Goal: Information Seeking & Learning: Learn about a topic

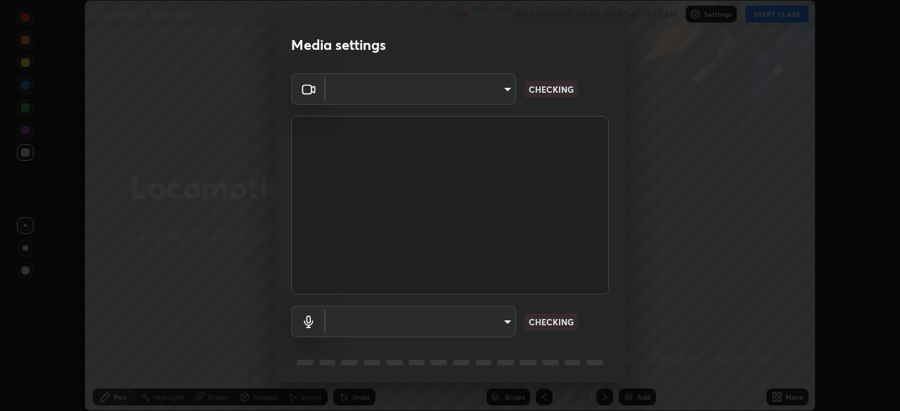
type input "fdf0122543ae5d46c2f8875dbcba14bf7011b669d8ae203f8d69d65b20255b81"
type input "default"
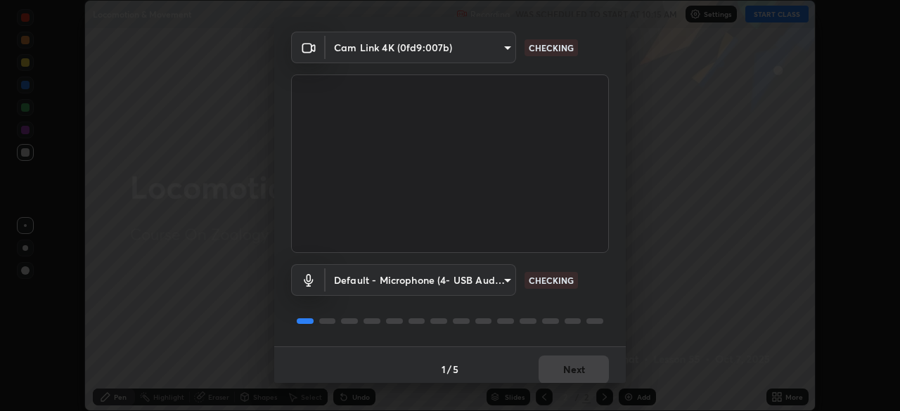
scroll to position [50, 0]
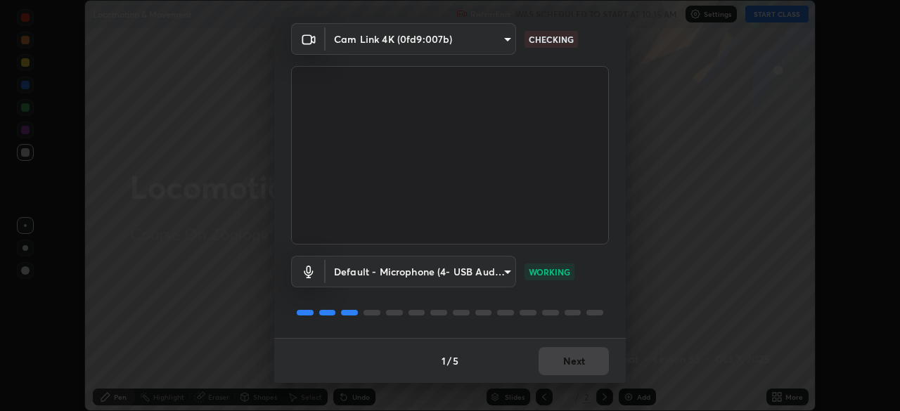
click at [577, 359] on div "1 / 5 Next" at bounding box center [449, 360] width 351 height 45
click at [579, 362] on button "Next" at bounding box center [573, 361] width 70 height 28
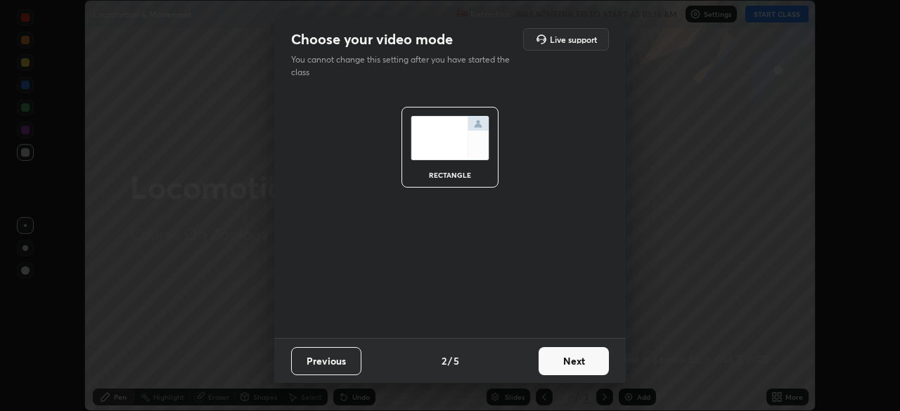
click at [588, 358] on button "Next" at bounding box center [573, 361] width 70 height 28
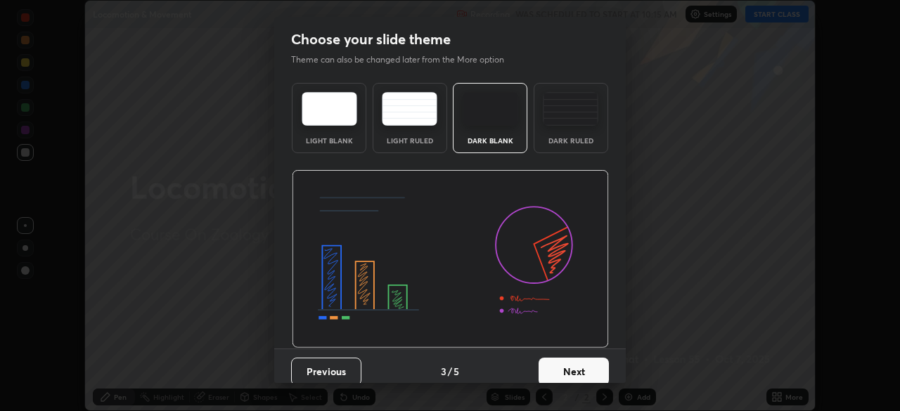
click at [571, 124] on img at bounding box center [571, 109] width 56 height 34
click at [576, 370] on button "Next" at bounding box center [573, 372] width 70 height 28
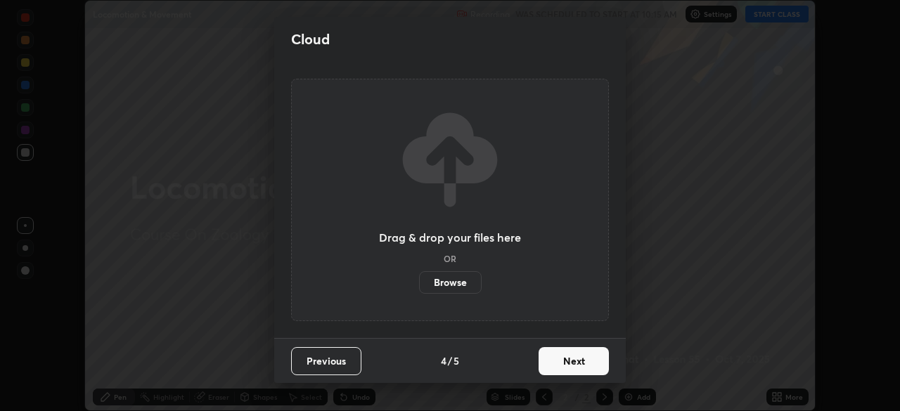
click at [582, 359] on button "Next" at bounding box center [573, 361] width 70 height 28
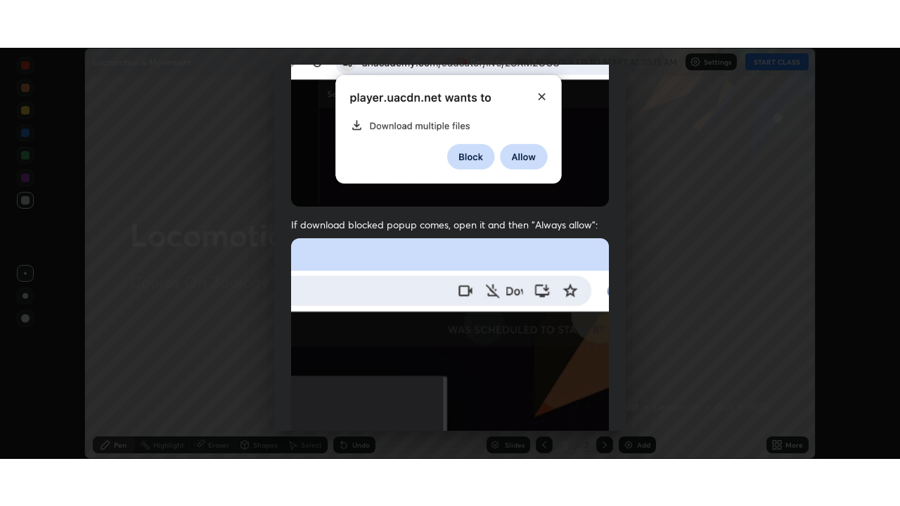
scroll to position [337, 0]
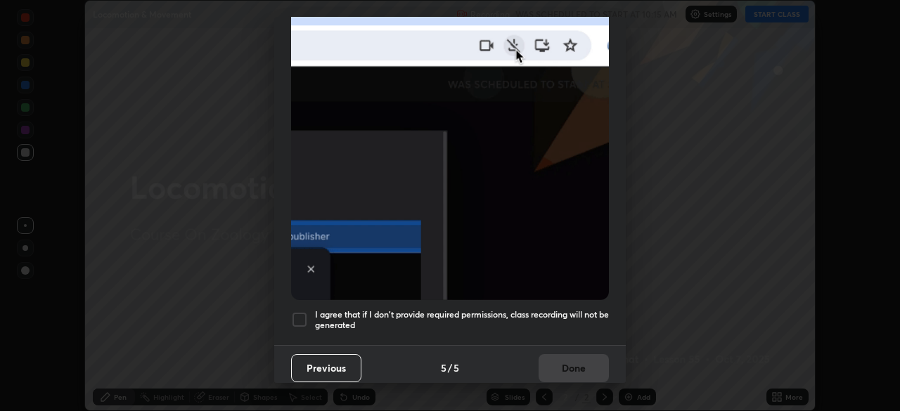
click at [303, 312] on div at bounding box center [299, 319] width 17 height 17
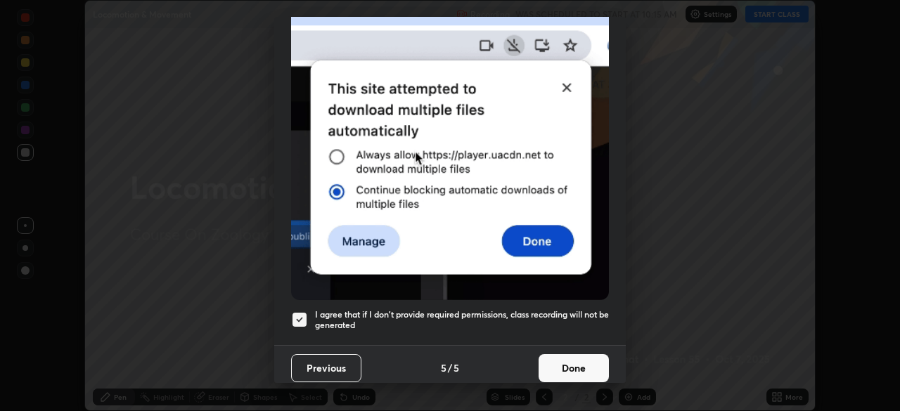
click at [565, 364] on button "Done" at bounding box center [573, 368] width 70 height 28
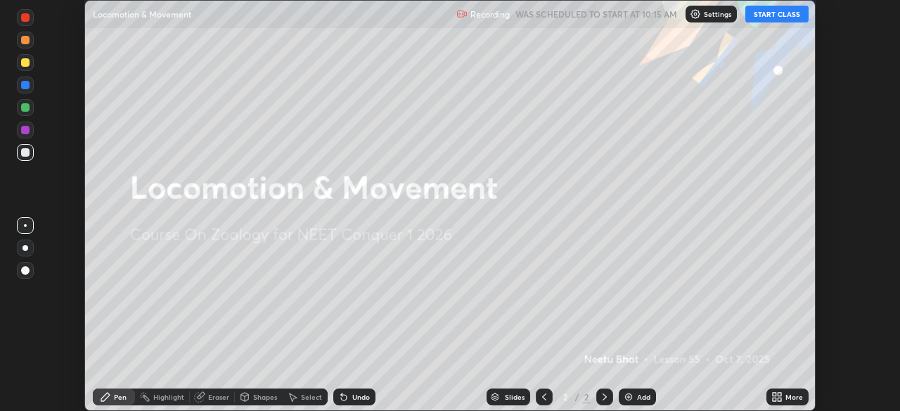
click at [784, 18] on button "START CLASS" at bounding box center [776, 14] width 63 height 17
click at [778, 396] on icon at bounding box center [776, 396] width 11 height 11
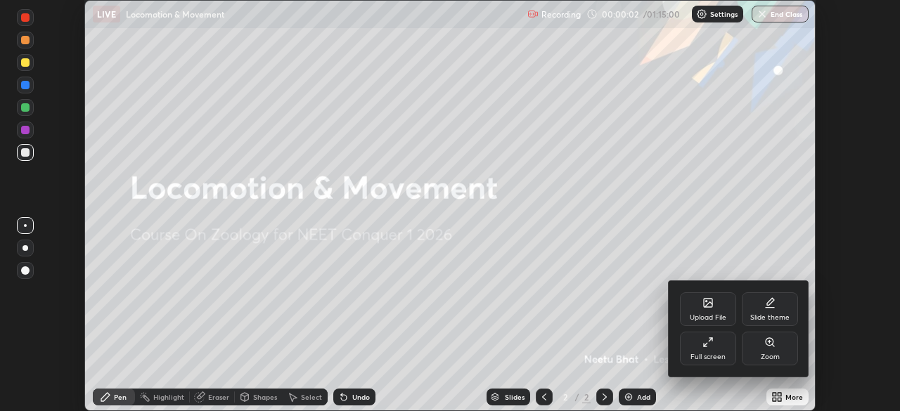
click at [714, 348] on div "Full screen" at bounding box center [708, 349] width 56 height 34
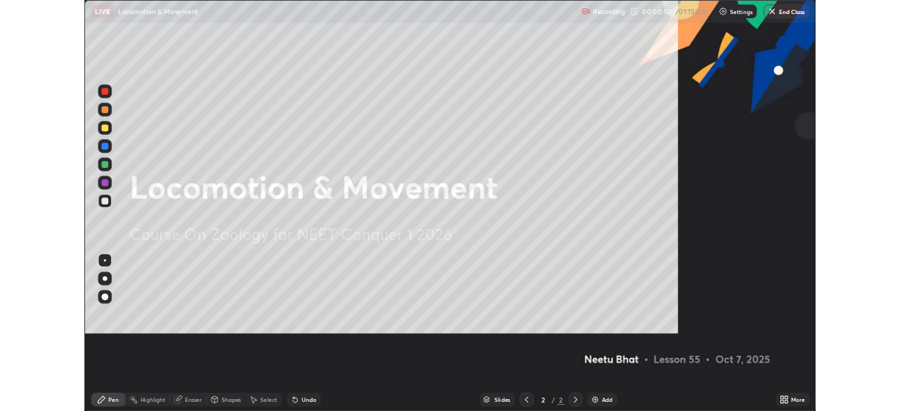
scroll to position [506, 900]
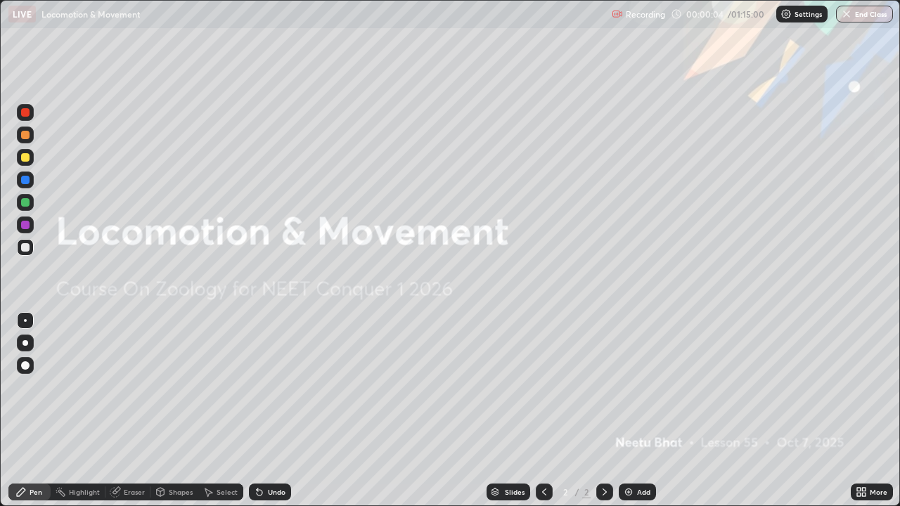
click at [634, 410] on div "Add" at bounding box center [636, 492] width 37 height 17
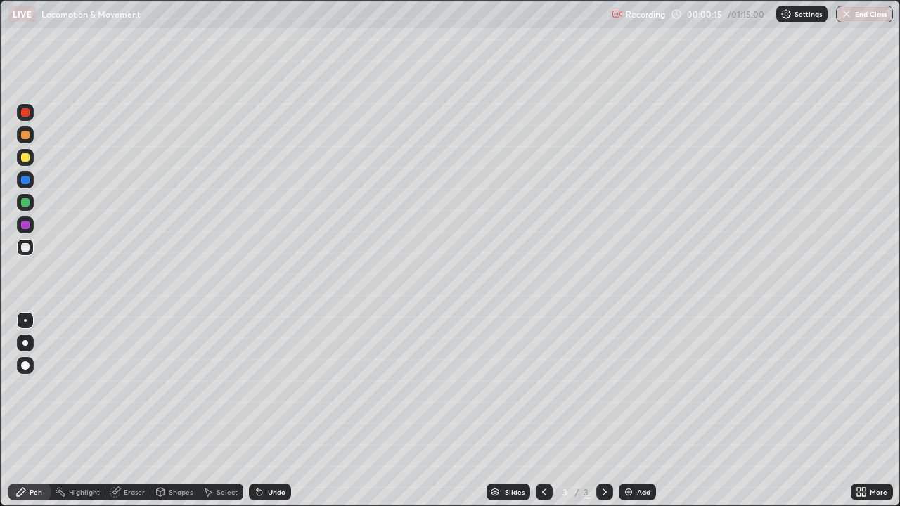
click at [25, 343] on div at bounding box center [25, 343] width 6 height 6
click at [25, 158] on div at bounding box center [25, 157] width 8 height 8
click at [39, 410] on div "Pen" at bounding box center [36, 491] width 13 height 7
click at [25, 320] on div at bounding box center [25, 320] width 3 height 3
click at [27, 207] on div at bounding box center [25, 202] width 17 height 17
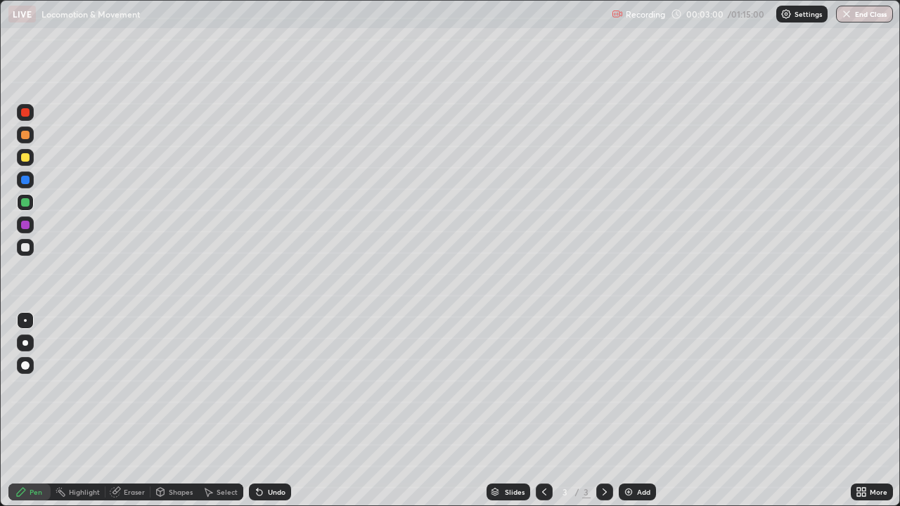
click at [25, 205] on div at bounding box center [25, 202] width 8 height 8
click at [24, 248] on div at bounding box center [25, 247] width 8 height 8
click at [25, 136] on div at bounding box center [25, 135] width 8 height 8
click at [26, 245] on div at bounding box center [25, 247] width 8 height 8
click at [26, 249] on div at bounding box center [25, 247] width 8 height 8
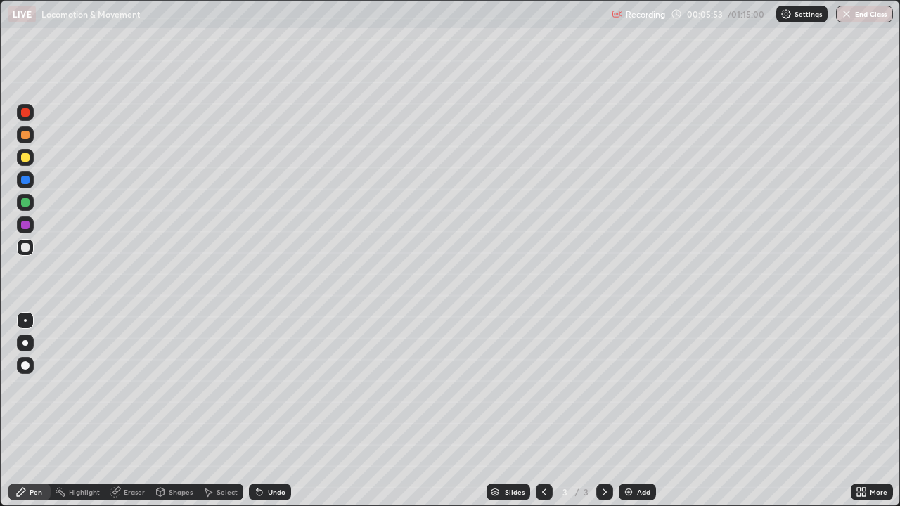
click at [25, 160] on div at bounding box center [25, 157] width 8 height 8
click at [27, 249] on div at bounding box center [25, 247] width 8 height 8
click at [25, 158] on div at bounding box center [25, 157] width 8 height 8
click at [26, 248] on div at bounding box center [25, 247] width 8 height 8
click at [25, 158] on div at bounding box center [25, 157] width 8 height 8
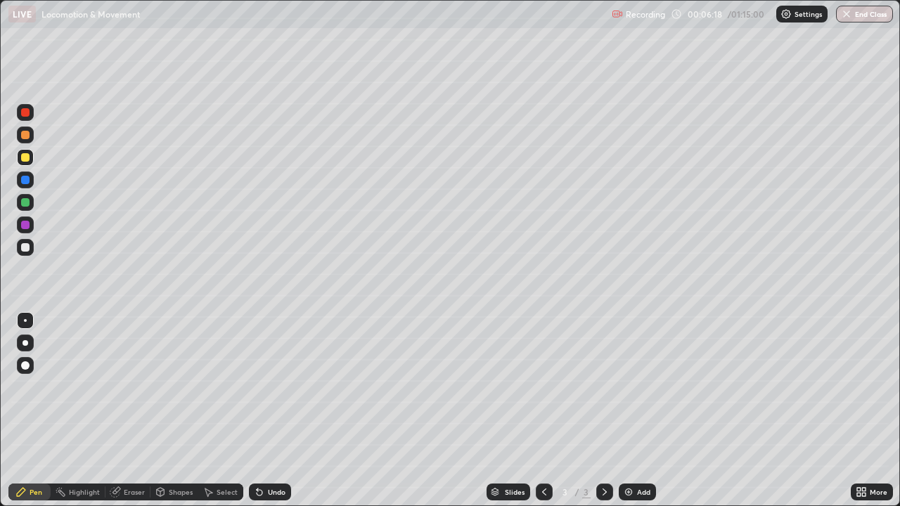
click at [24, 251] on div at bounding box center [25, 247] width 8 height 8
click at [22, 160] on div at bounding box center [25, 157] width 8 height 8
click at [26, 247] on div at bounding box center [25, 247] width 8 height 8
click at [98, 410] on div "Highlight" at bounding box center [78, 492] width 55 height 28
click at [108, 410] on div "Eraser" at bounding box center [127, 492] width 45 height 28
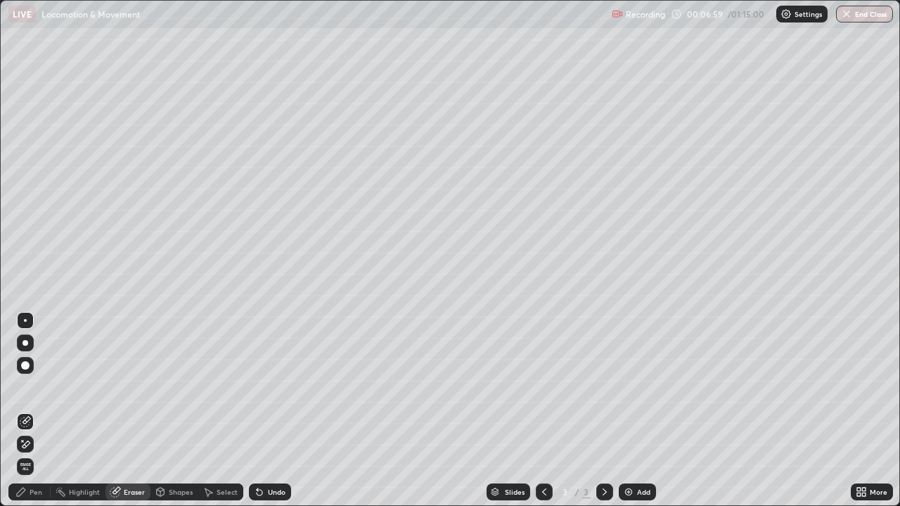
click at [131, 410] on div "Eraser" at bounding box center [134, 491] width 21 height 7
click at [21, 410] on icon at bounding box center [21, 492] width 8 height 8
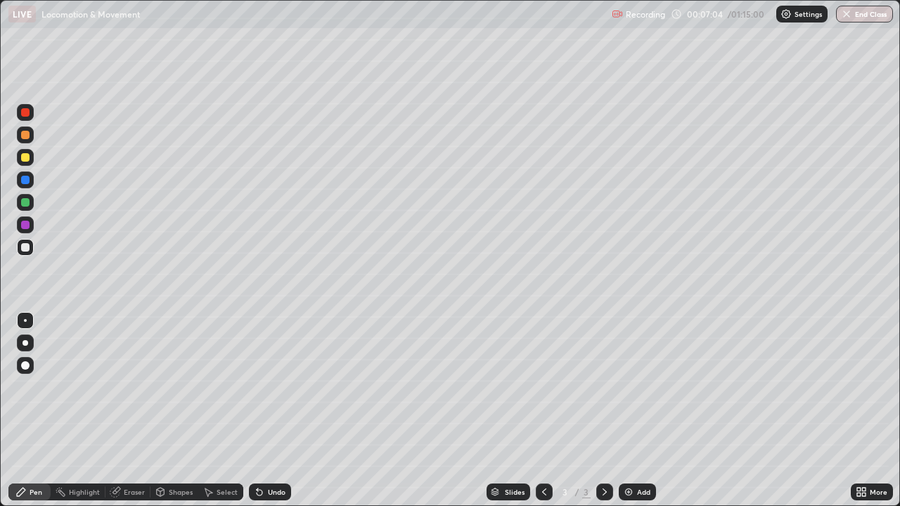
click at [24, 138] on div at bounding box center [25, 135] width 8 height 8
click at [25, 247] on div at bounding box center [25, 247] width 8 height 8
click at [36, 359] on div at bounding box center [25, 365] width 22 height 22
click at [25, 320] on div at bounding box center [25, 320] width 3 height 3
click at [25, 160] on div at bounding box center [25, 157] width 8 height 8
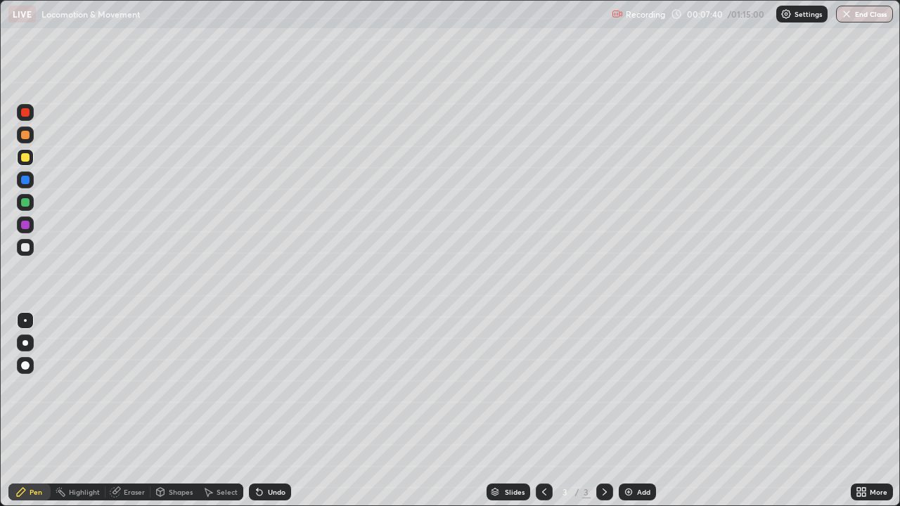
click at [24, 251] on div at bounding box center [25, 247] width 8 height 8
click at [25, 157] on div at bounding box center [25, 157] width 8 height 8
click at [85, 410] on div "Highlight" at bounding box center [78, 492] width 55 height 17
click at [127, 410] on div "Eraser" at bounding box center [134, 491] width 21 height 7
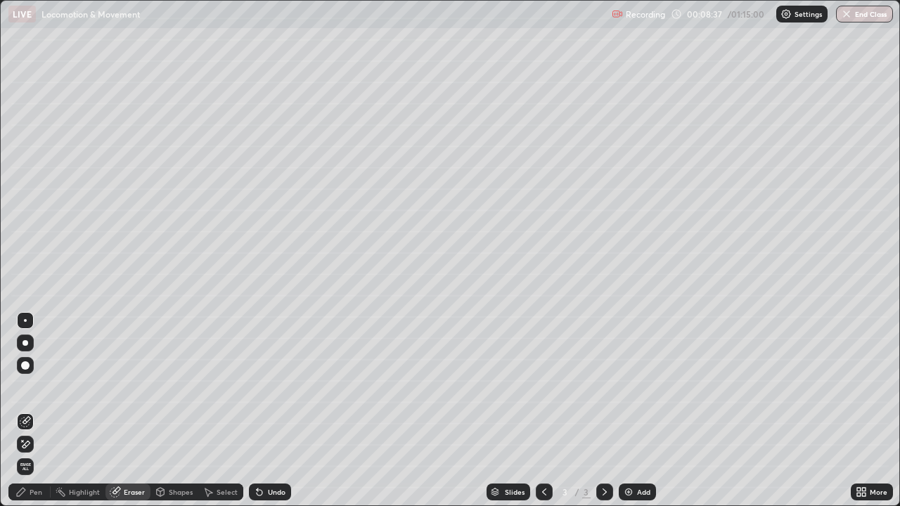
click at [122, 410] on div "Eraser" at bounding box center [127, 492] width 45 height 17
click at [85, 410] on div "Highlight" at bounding box center [78, 492] width 55 height 17
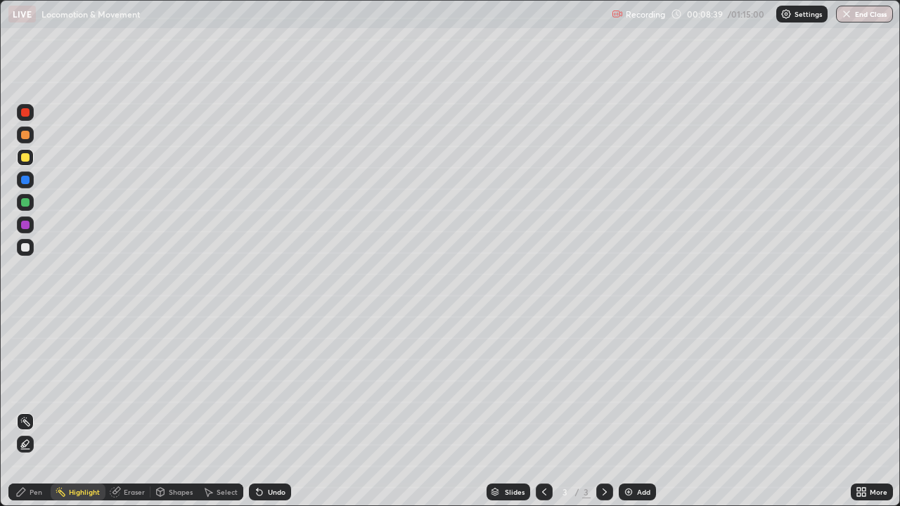
click at [27, 410] on div "Pen" at bounding box center [29, 492] width 42 height 17
click at [26, 116] on div at bounding box center [25, 112] width 8 height 8
click at [26, 249] on div at bounding box center [25, 247] width 8 height 8
click at [25, 227] on div at bounding box center [25, 225] width 8 height 8
click at [22, 253] on div at bounding box center [25, 247] width 17 height 17
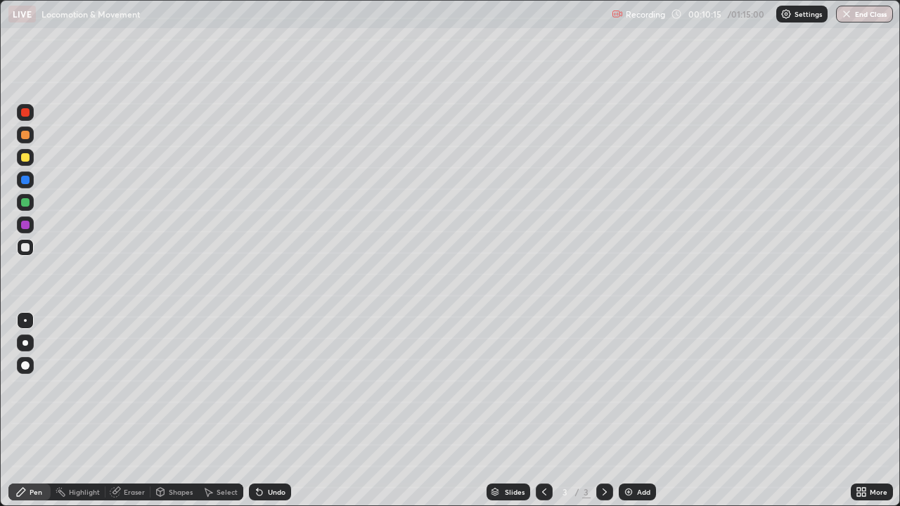
click at [25, 113] on div at bounding box center [25, 112] width 8 height 8
click at [27, 248] on div at bounding box center [25, 247] width 8 height 8
click at [27, 186] on div at bounding box center [25, 179] width 17 height 17
click at [28, 250] on div at bounding box center [25, 247] width 8 height 8
click at [25, 161] on div at bounding box center [25, 157] width 8 height 8
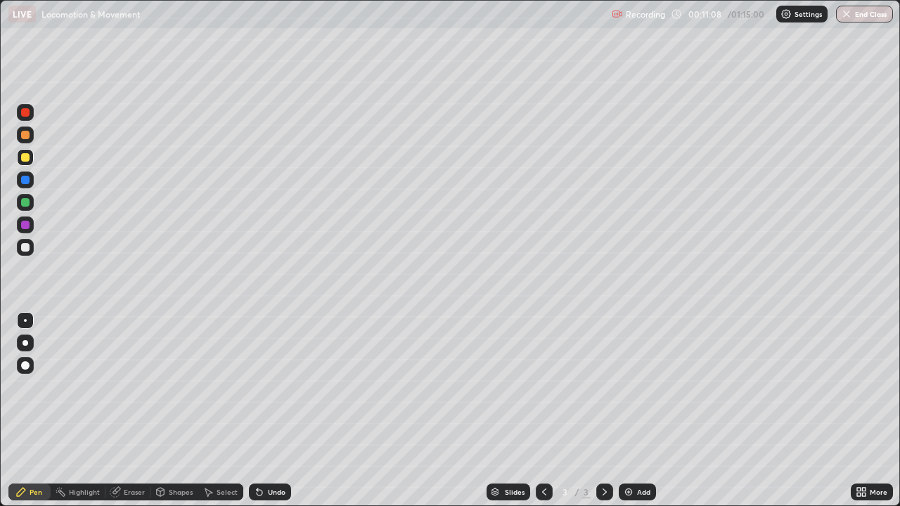
click at [25, 248] on div at bounding box center [25, 247] width 8 height 8
click at [25, 158] on div at bounding box center [25, 157] width 8 height 8
click at [27, 249] on div at bounding box center [25, 247] width 8 height 8
click at [27, 248] on div at bounding box center [25, 247] width 8 height 8
click at [26, 159] on div at bounding box center [25, 157] width 8 height 8
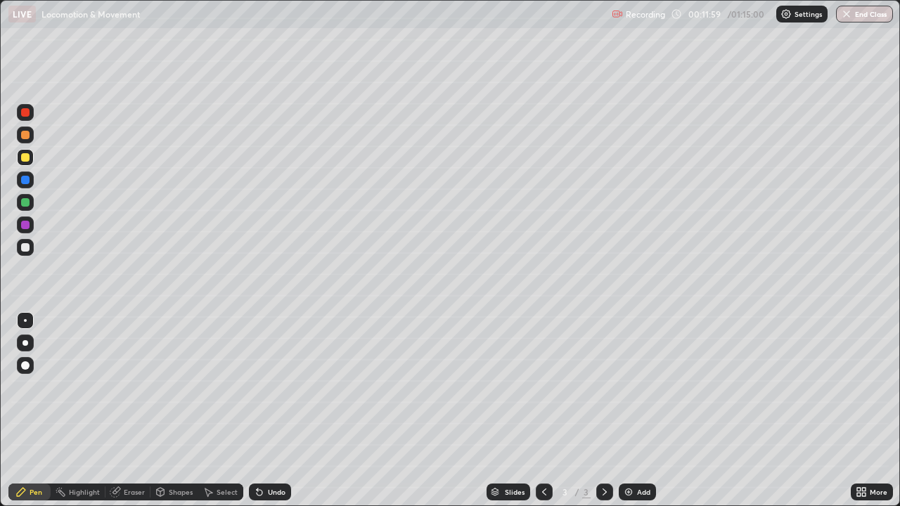
click at [26, 249] on div at bounding box center [25, 247] width 8 height 8
click at [249, 410] on div "Undo" at bounding box center [267, 492] width 48 height 28
click at [248, 410] on div "Undo" at bounding box center [267, 492] width 48 height 28
click at [281, 410] on div "Undo" at bounding box center [267, 492] width 48 height 28
click at [286, 410] on div "Undo" at bounding box center [270, 492] width 42 height 17
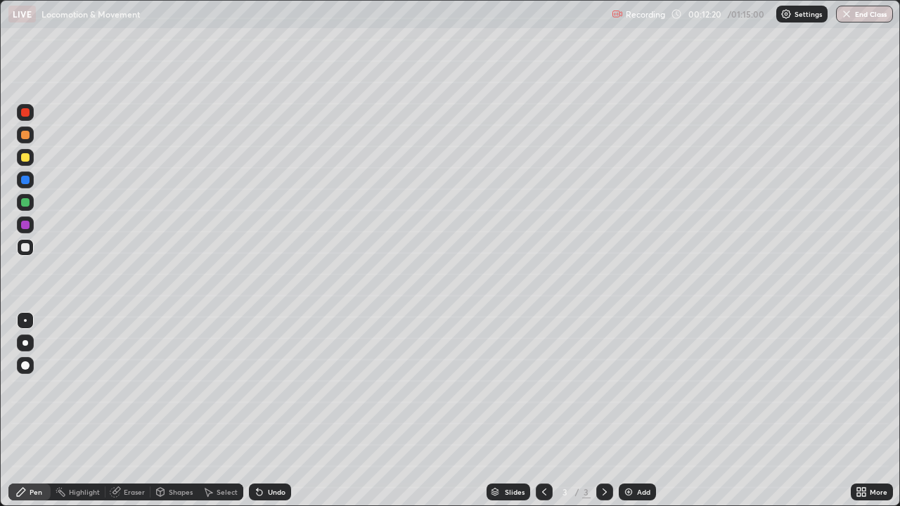
click at [283, 410] on div "Undo" at bounding box center [270, 492] width 42 height 17
click at [25, 158] on div at bounding box center [25, 157] width 8 height 8
click at [25, 113] on div at bounding box center [25, 112] width 8 height 8
click at [25, 249] on div at bounding box center [25, 247] width 8 height 8
click at [29, 164] on div at bounding box center [25, 157] width 17 height 17
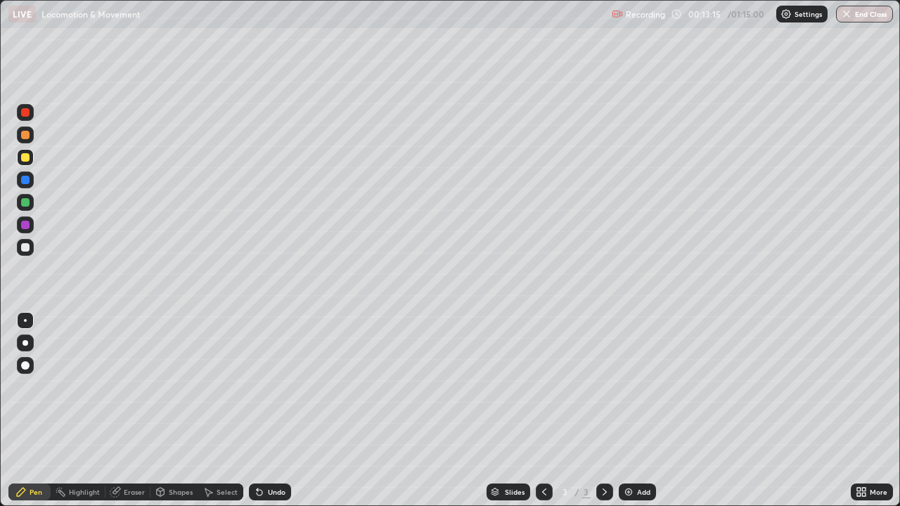
click at [31, 250] on div at bounding box center [25, 247] width 17 height 17
click at [25, 161] on div at bounding box center [25, 157] width 8 height 8
click at [27, 247] on div at bounding box center [25, 247] width 8 height 8
click at [864, 410] on icon at bounding box center [864, 495] width 4 height 4
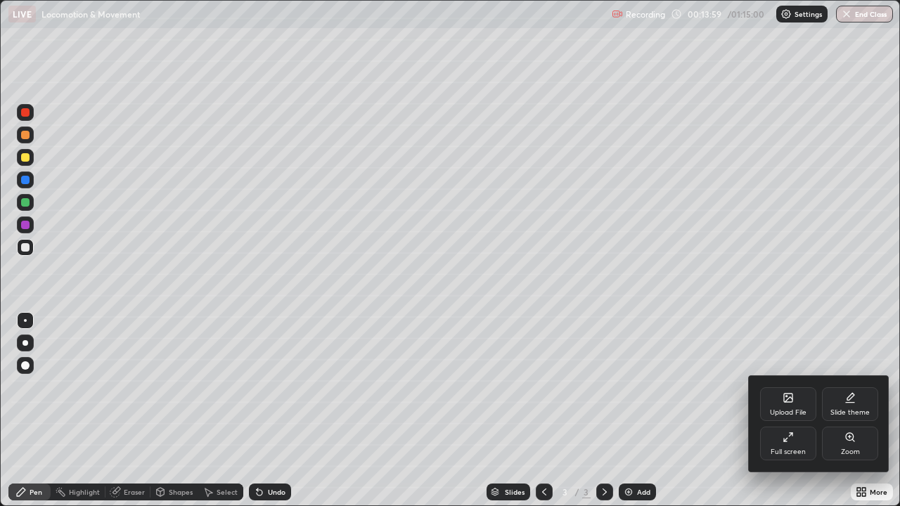
click at [806, 410] on div "Full screen" at bounding box center [788, 444] width 56 height 34
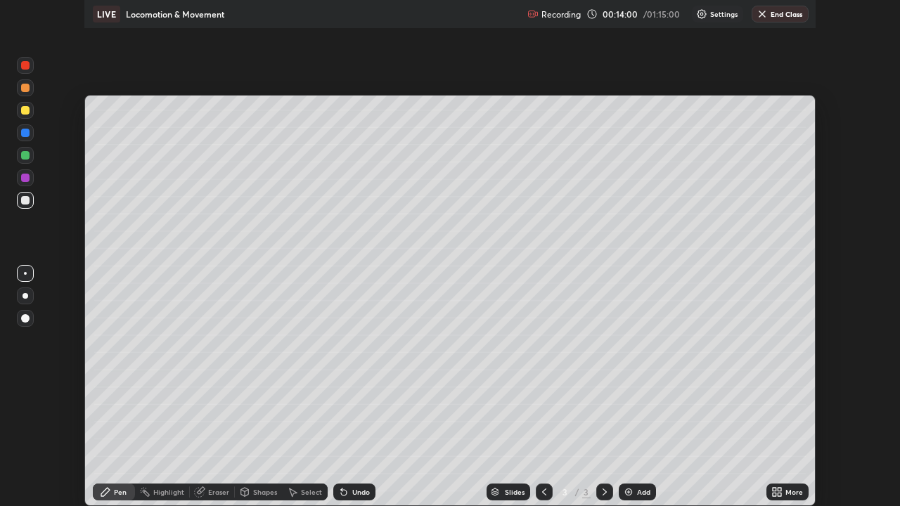
scroll to position [69867, 69379]
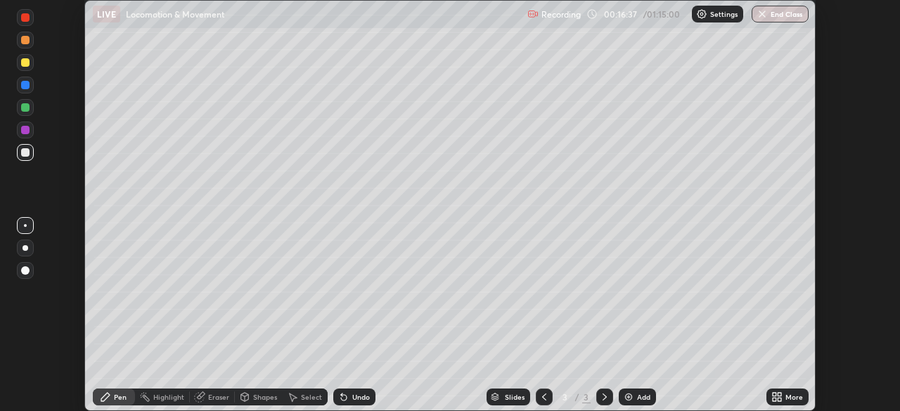
click at [777, 396] on icon at bounding box center [776, 396] width 11 height 11
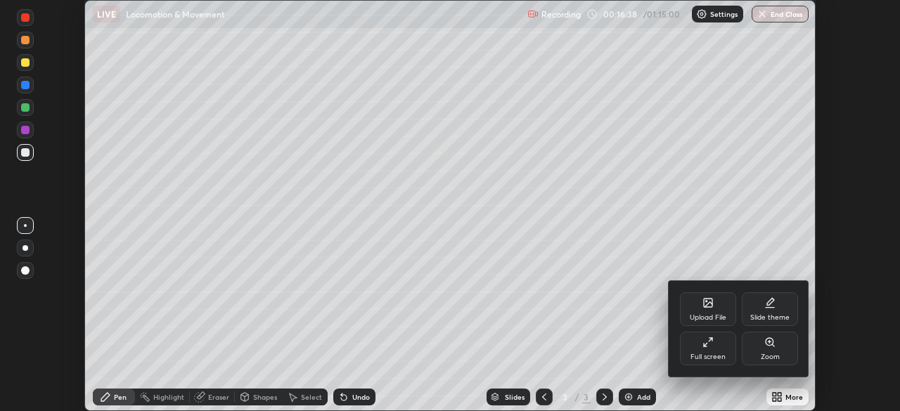
click at [713, 350] on div "Full screen" at bounding box center [708, 349] width 56 height 34
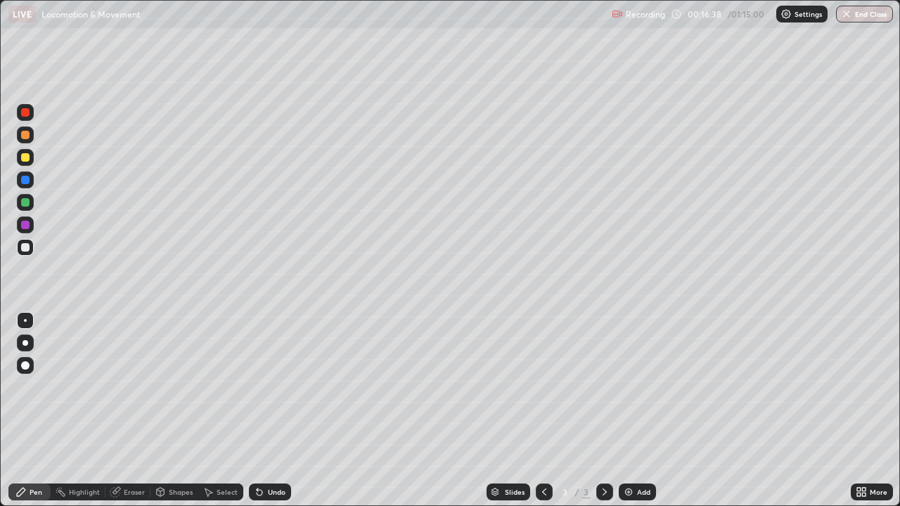
scroll to position [506, 900]
click at [24, 112] on div at bounding box center [25, 112] width 8 height 8
click at [25, 250] on div at bounding box center [25, 247] width 8 height 8
click at [27, 156] on div at bounding box center [25, 157] width 8 height 8
click at [26, 249] on div at bounding box center [25, 247] width 8 height 8
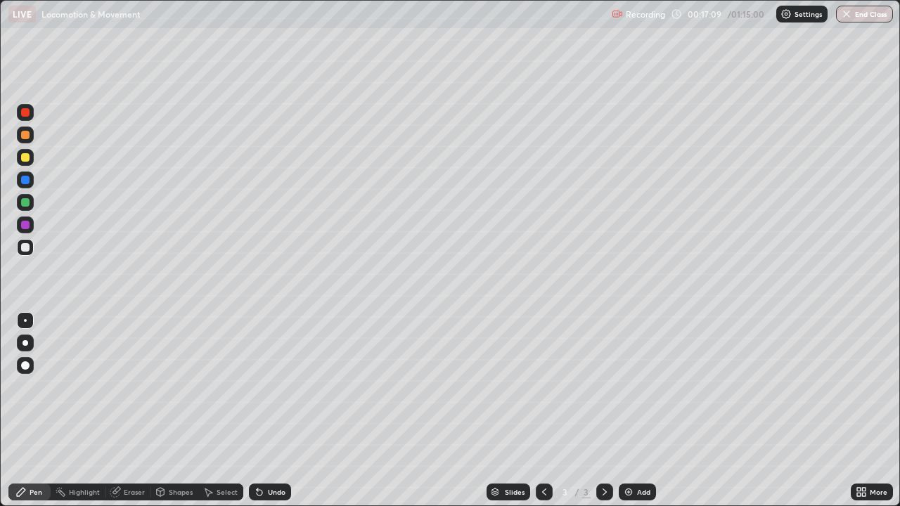
click at [519, 410] on div "Slides" at bounding box center [508, 492] width 44 height 17
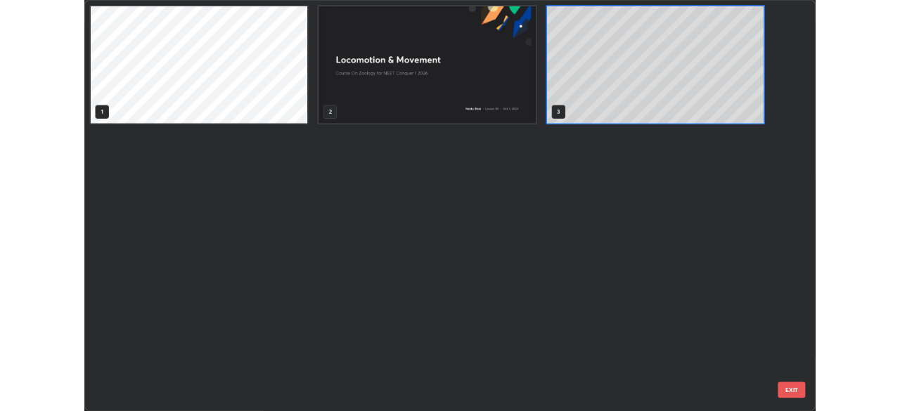
scroll to position [500, 891]
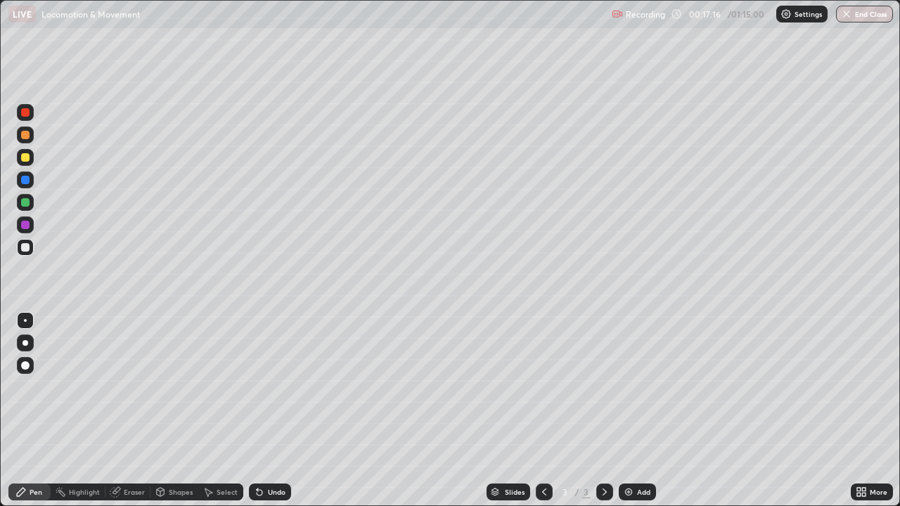
click at [28, 160] on div at bounding box center [25, 157] width 8 height 8
click at [25, 113] on div at bounding box center [25, 112] width 8 height 8
click at [29, 135] on div at bounding box center [25, 135] width 8 height 8
click at [27, 161] on div at bounding box center [25, 157] width 8 height 8
click at [27, 249] on div at bounding box center [25, 247] width 8 height 8
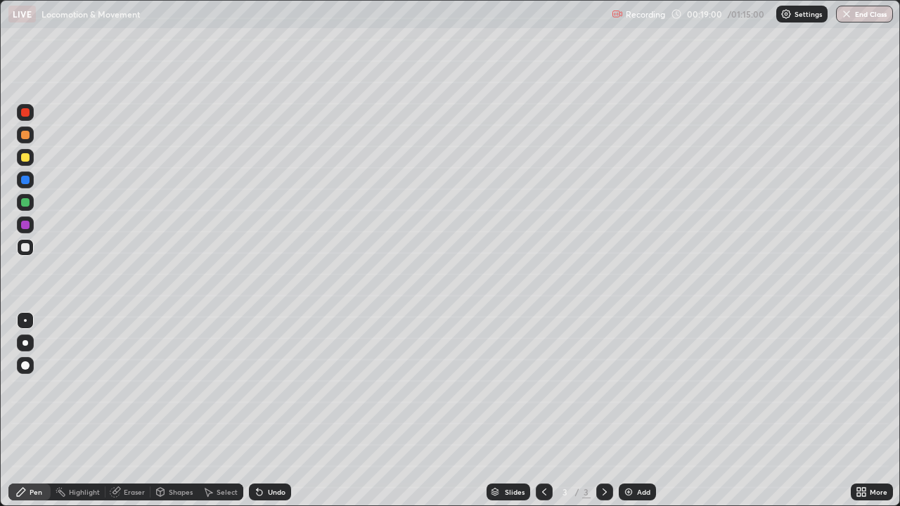
click at [30, 163] on div at bounding box center [25, 157] width 17 height 17
click at [26, 115] on div at bounding box center [25, 112] width 8 height 8
click at [25, 203] on div at bounding box center [25, 202] width 8 height 8
click at [30, 250] on div at bounding box center [25, 247] width 17 height 17
click at [25, 198] on div at bounding box center [25, 202] width 8 height 8
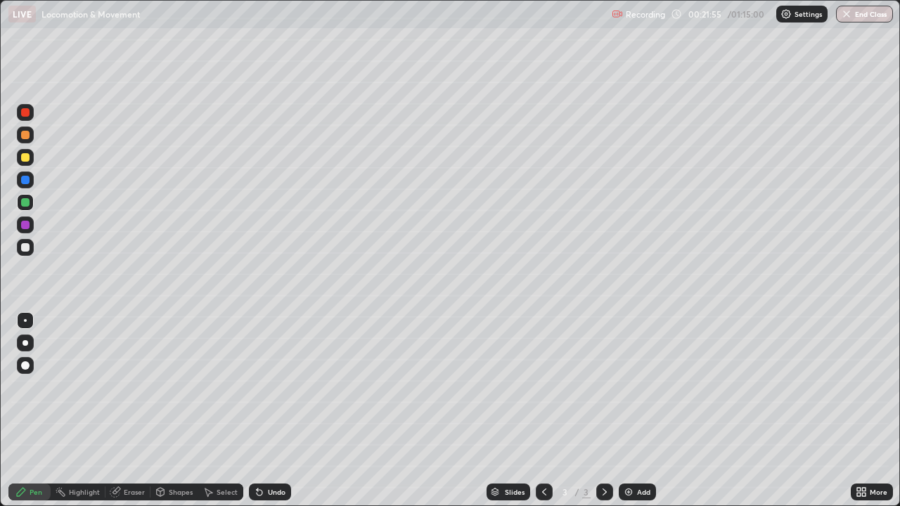
click at [129, 410] on div "Eraser" at bounding box center [134, 491] width 21 height 7
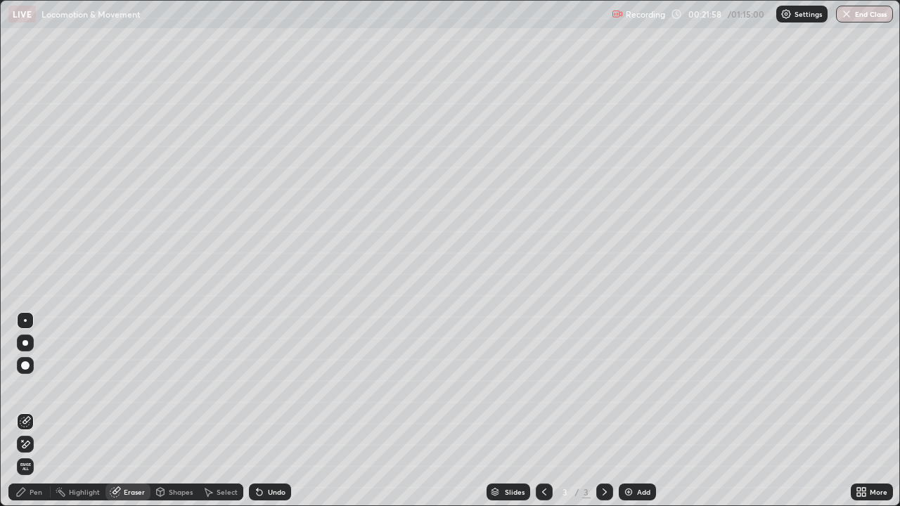
click at [30, 410] on div "Pen" at bounding box center [36, 491] width 13 height 7
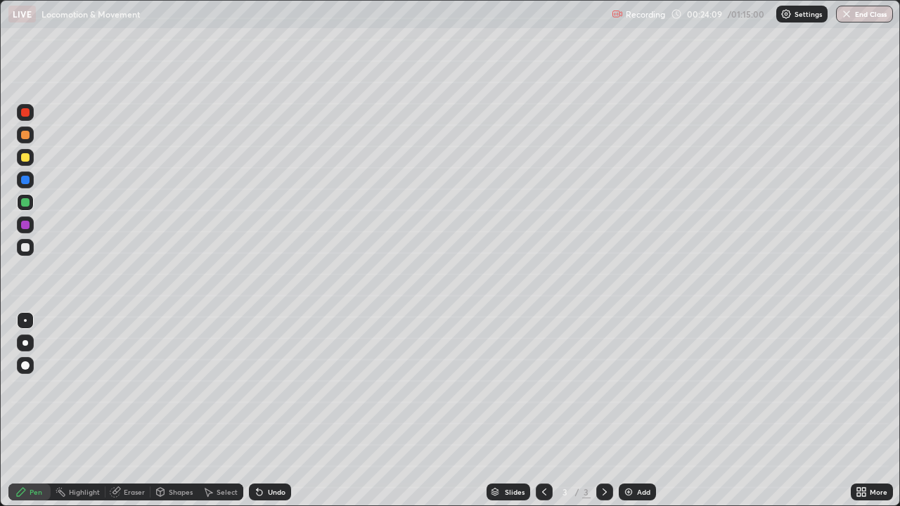
click at [28, 253] on div at bounding box center [25, 247] width 17 height 17
click at [635, 410] on div "Add" at bounding box center [636, 492] width 37 height 17
click at [26, 248] on div at bounding box center [25, 247] width 8 height 8
click at [25, 158] on div at bounding box center [25, 157] width 8 height 8
click at [134, 410] on div "Eraser" at bounding box center [134, 491] width 21 height 7
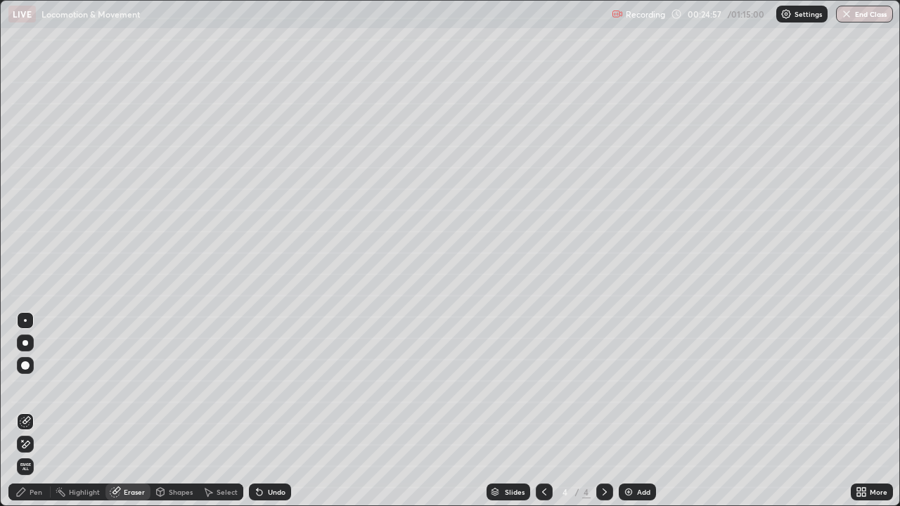
click at [32, 410] on div "Pen" at bounding box center [36, 491] width 13 height 7
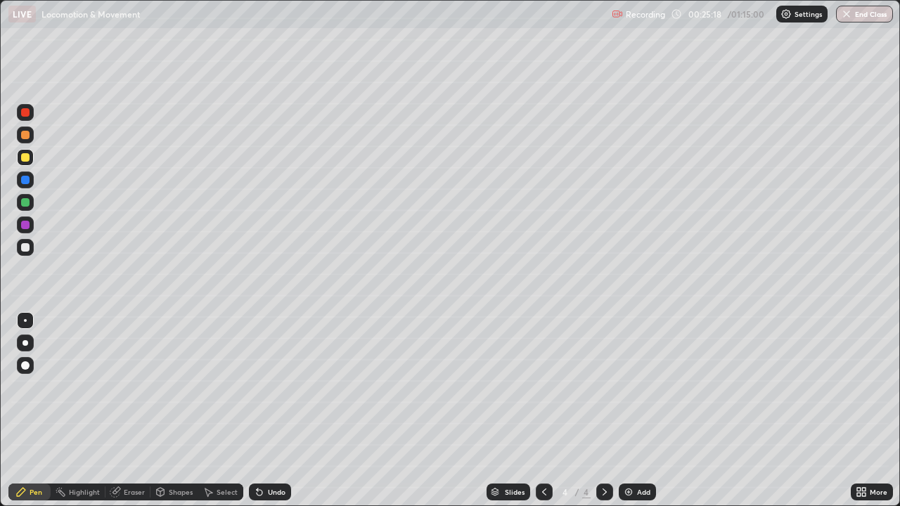
click at [26, 249] on div at bounding box center [25, 247] width 8 height 8
click at [27, 182] on div at bounding box center [25, 180] width 8 height 8
click at [25, 160] on div at bounding box center [25, 157] width 8 height 8
click at [25, 249] on div at bounding box center [25, 247] width 8 height 8
click at [26, 160] on div at bounding box center [25, 157] width 8 height 8
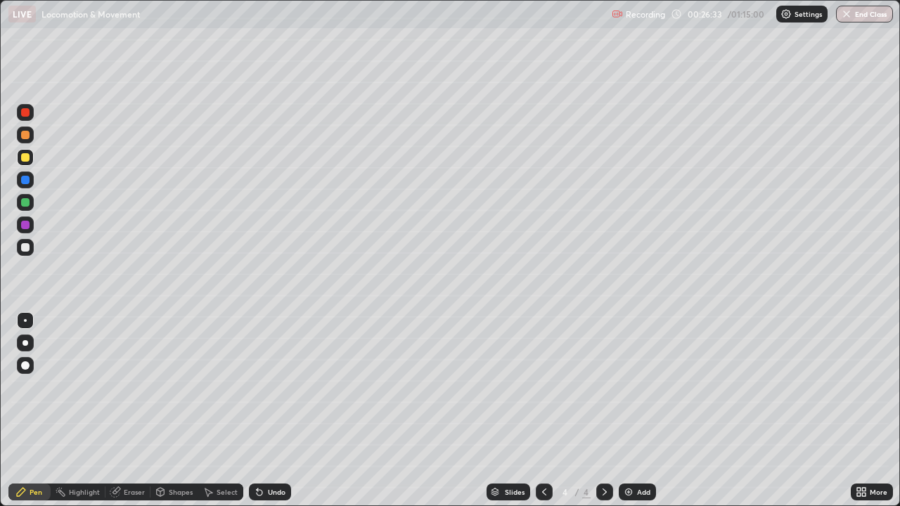
click at [22, 250] on div at bounding box center [25, 247] width 8 height 8
click at [27, 158] on div at bounding box center [25, 157] width 8 height 8
click at [29, 115] on div at bounding box center [25, 112] width 8 height 8
click at [543, 410] on icon at bounding box center [544, 491] width 4 height 7
click at [603, 410] on icon at bounding box center [604, 491] width 11 height 11
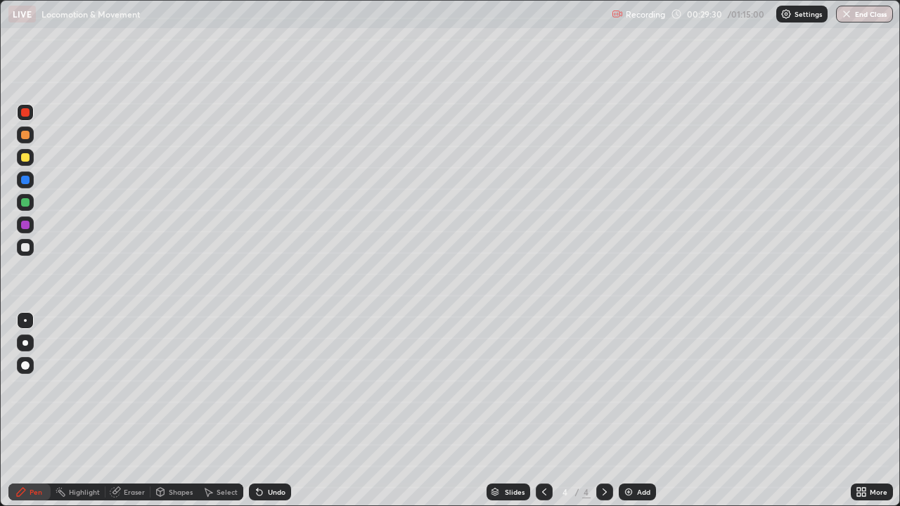
click at [867, 410] on div "More" at bounding box center [871, 492] width 42 height 17
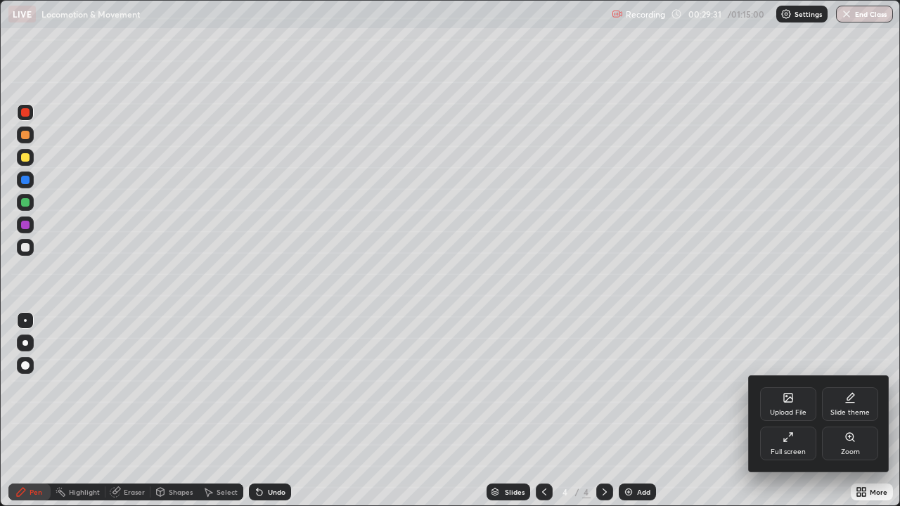
click at [793, 410] on div "Full screen" at bounding box center [788, 444] width 56 height 34
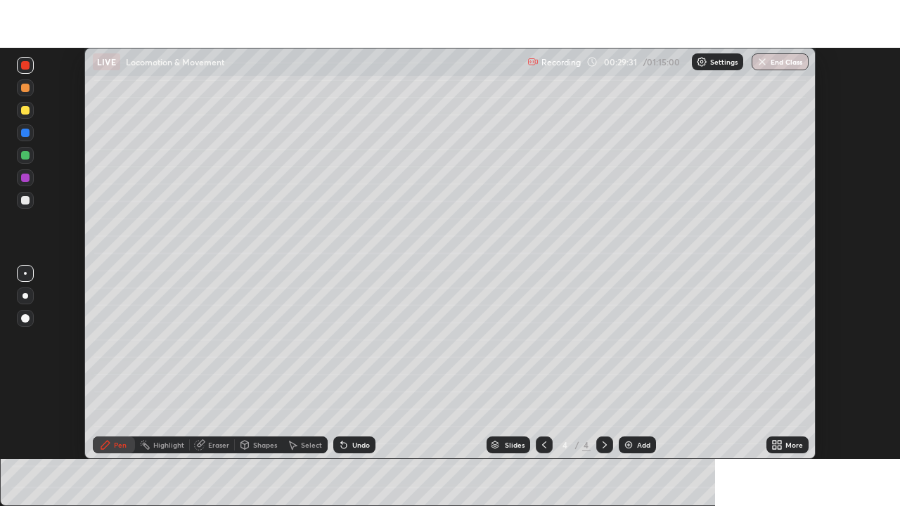
scroll to position [69867, 69379]
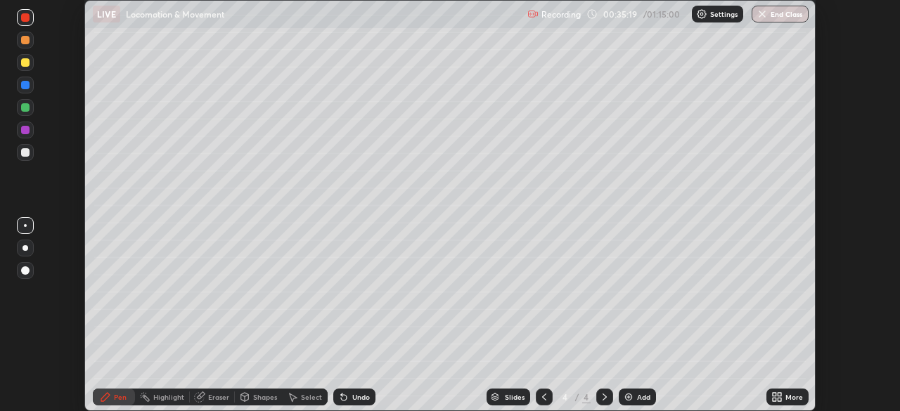
click at [780, 399] on icon at bounding box center [779, 400] width 4 height 4
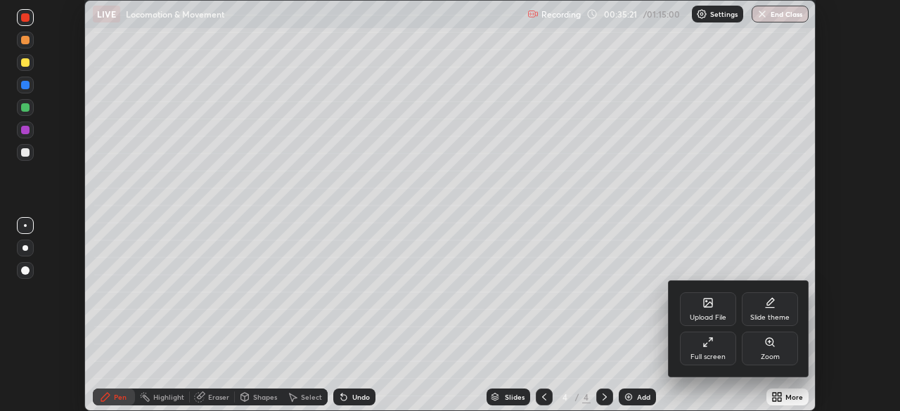
click at [701, 346] on div "Full screen" at bounding box center [708, 349] width 56 height 34
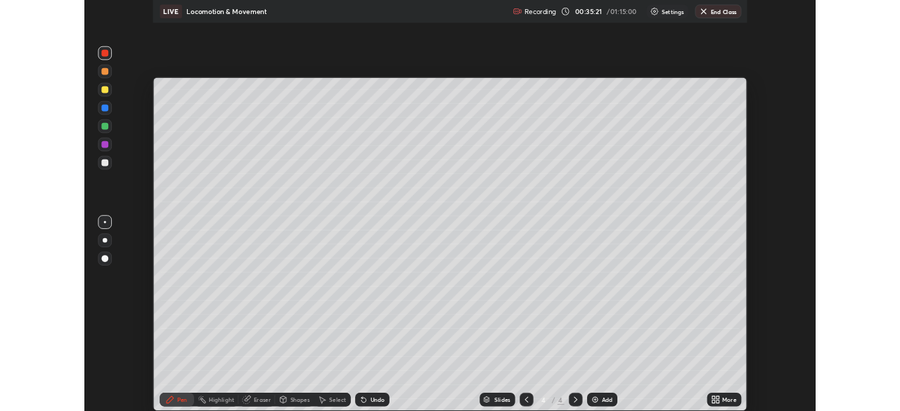
scroll to position [506, 900]
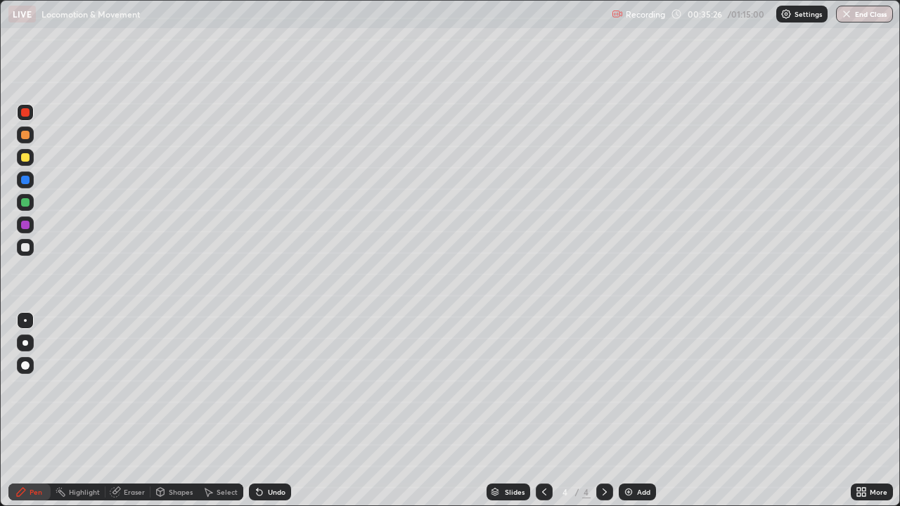
click at [29, 247] on div at bounding box center [25, 247] width 8 height 8
click at [870, 410] on div "More" at bounding box center [871, 492] width 42 height 17
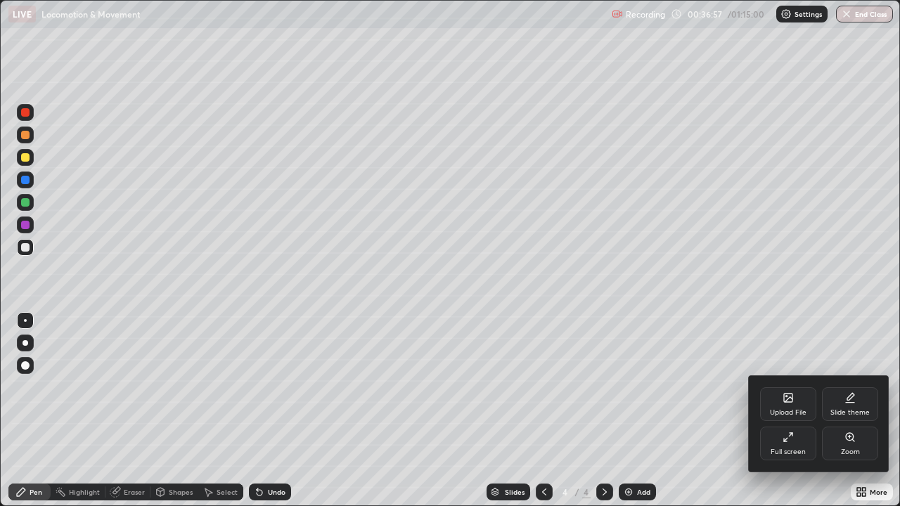
click at [789, 410] on icon at bounding box center [787, 437] width 11 height 11
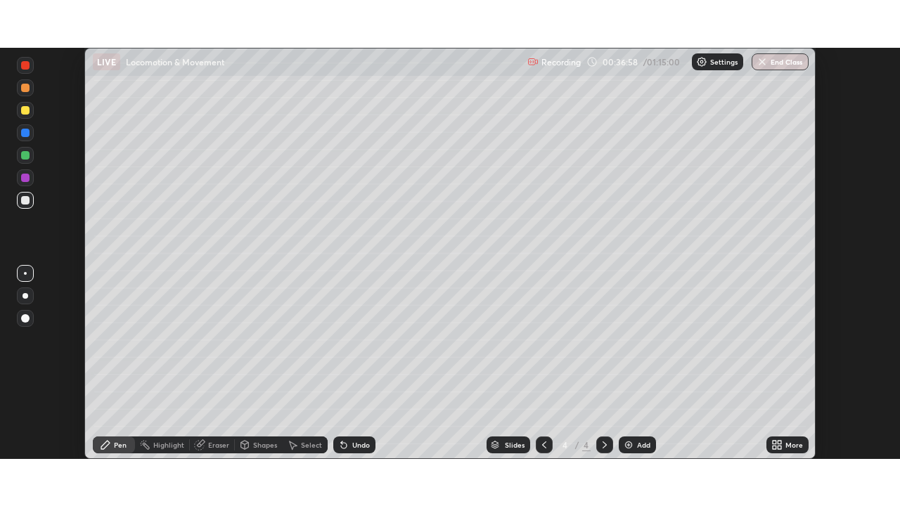
scroll to position [69867, 69379]
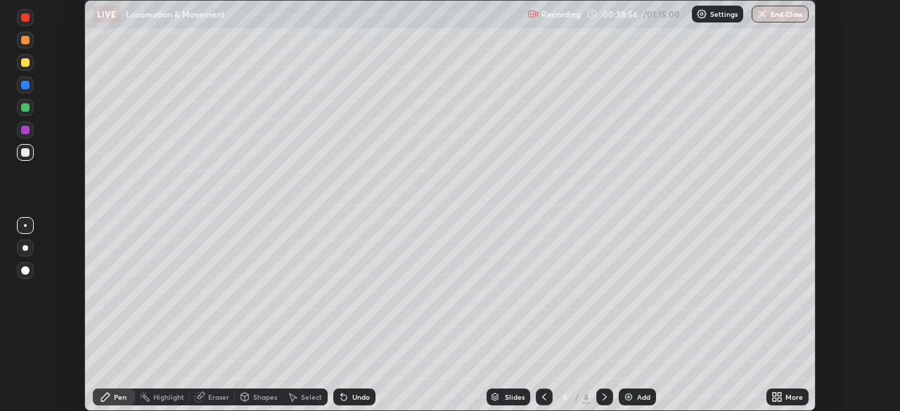
click at [779, 398] on icon at bounding box center [779, 400] width 4 height 4
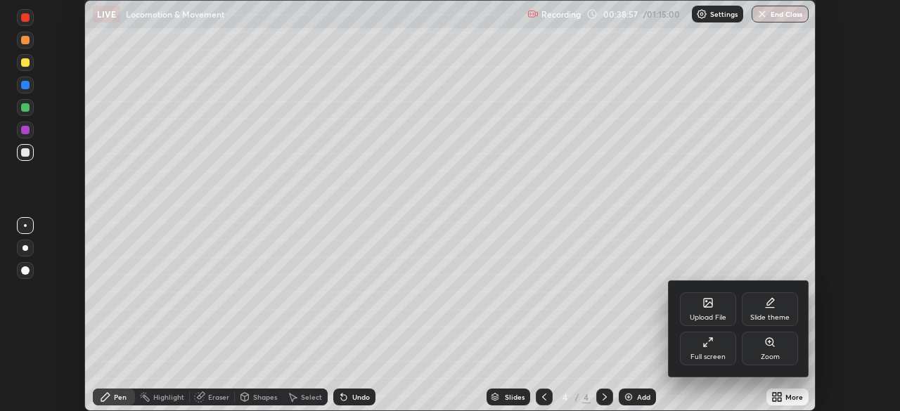
click at [707, 351] on div "Full screen" at bounding box center [708, 349] width 56 height 34
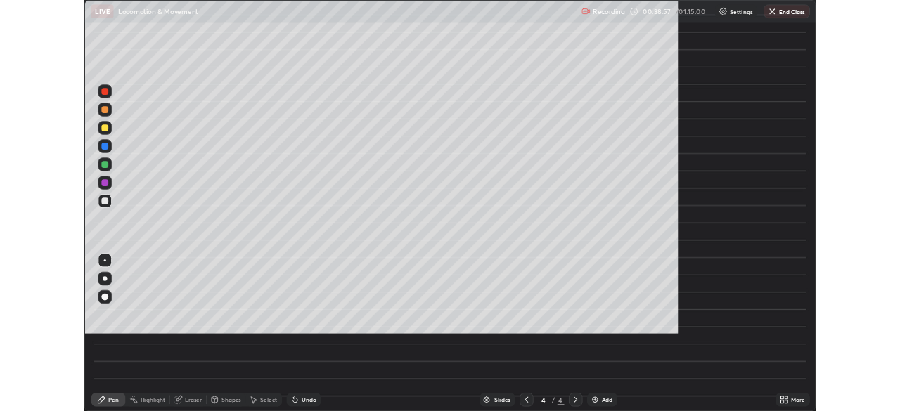
scroll to position [506, 900]
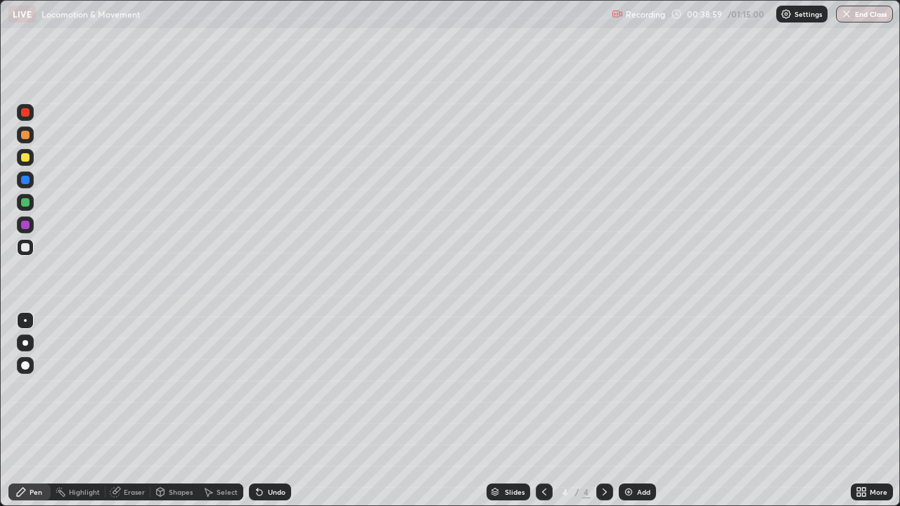
click at [29, 158] on div at bounding box center [25, 157] width 8 height 8
click at [27, 249] on div at bounding box center [25, 247] width 8 height 8
click at [129, 410] on div "Eraser" at bounding box center [134, 491] width 21 height 7
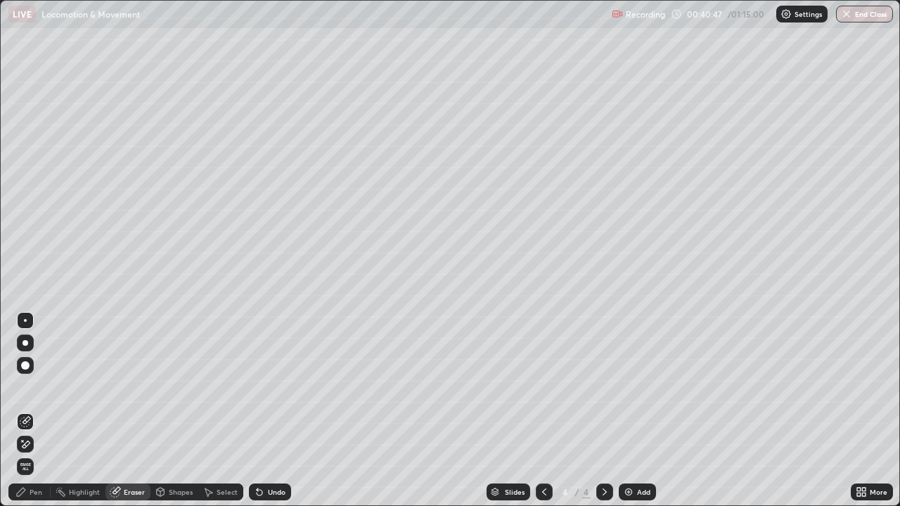
click at [32, 410] on div "Pen" at bounding box center [36, 491] width 13 height 7
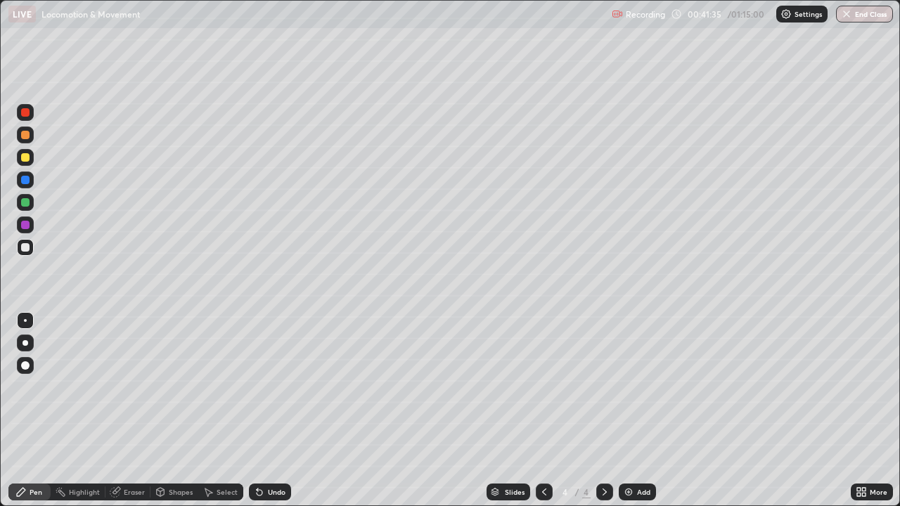
click at [27, 113] on div at bounding box center [25, 112] width 8 height 8
click at [543, 410] on icon at bounding box center [543, 491] width 11 height 11
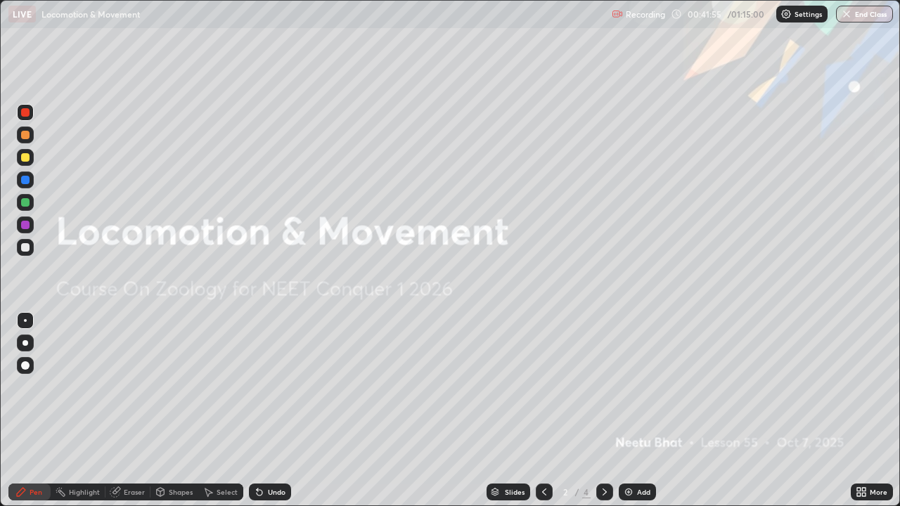
click at [603, 410] on icon at bounding box center [604, 491] width 11 height 11
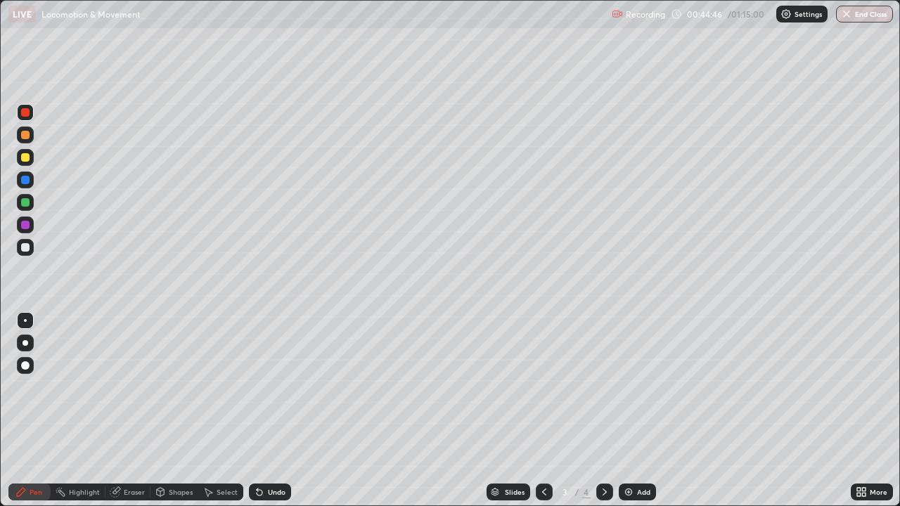
click at [603, 410] on icon at bounding box center [604, 491] width 11 height 11
click at [604, 410] on icon at bounding box center [604, 491] width 11 height 11
click at [625, 410] on img at bounding box center [628, 491] width 11 height 11
click at [27, 249] on div at bounding box center [25, 247] width 8 height 8
click at [30, 165] on div at bounding box center [25, 157] width 17 height 17
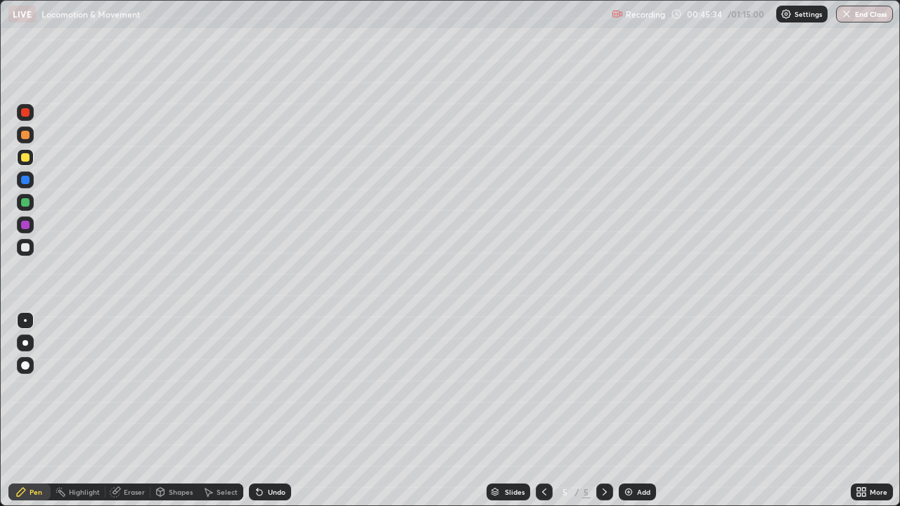
click at [27, 250] on div at bounding box center [25, 247] width 8 height 8
click at [25, 164] on div at bounding box center [25, 157] width 17 height 17
click at [26, 204] on div at bounding box center [25, 202] width 8 height 8
click at [29, 161] on div at bounding box center [25, 157] width 17 height 17
click at [25, 112] on div at bounding box center [25, 112] width 8 height 8
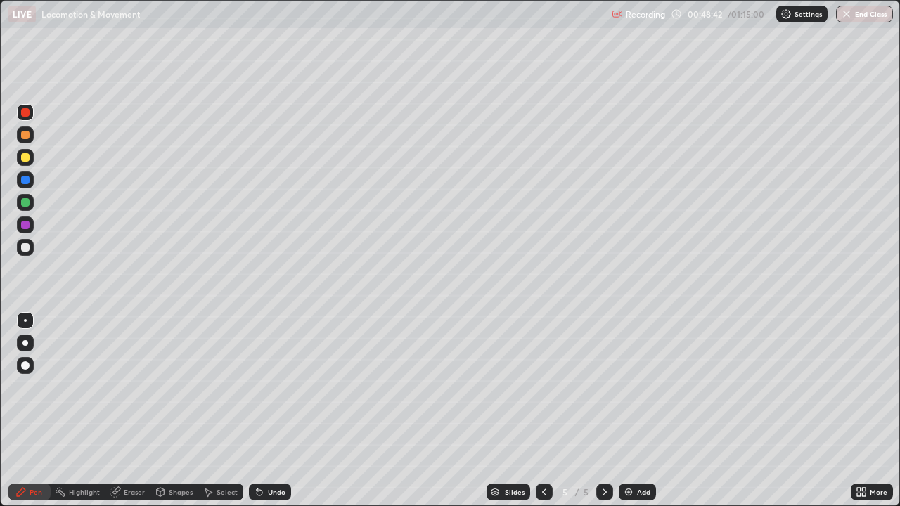
click at [28, 160] on div at bounding box center [25, 157] width 8 height 8
click at [25, 203] on div at bounding box center [25, 202] width 8 height 8
click at [857, 410] on icon at bounding box center [859, 495] width 4 height 4
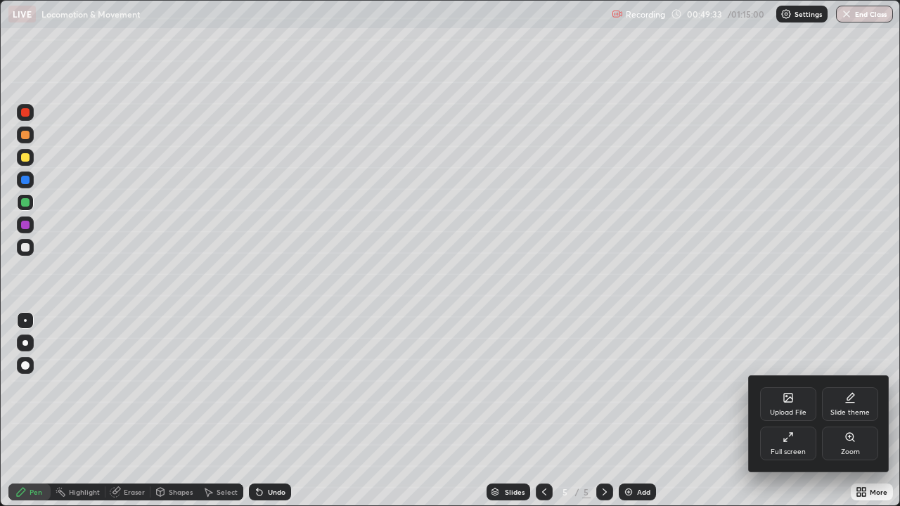
click at [779, 410] on div "Full screen" at bounding box center [788, 444] width 56 height 34
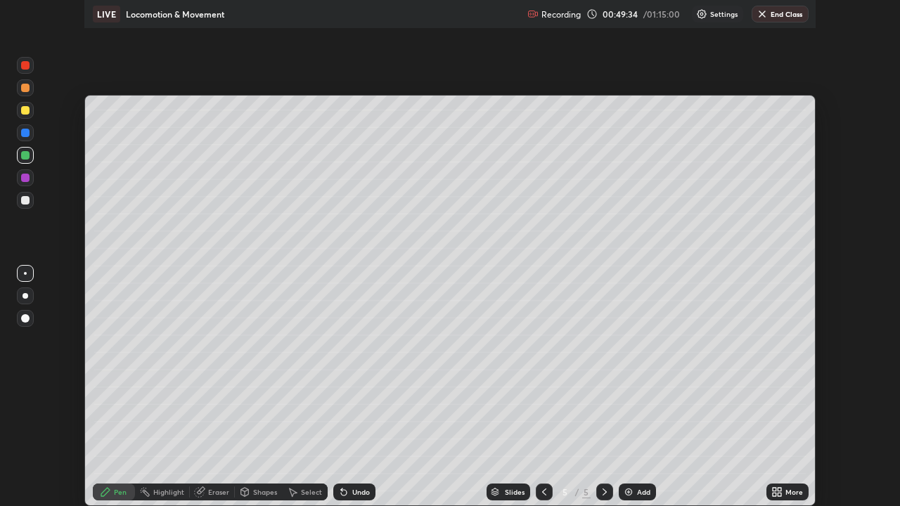
scroll to position [69867, 69379]
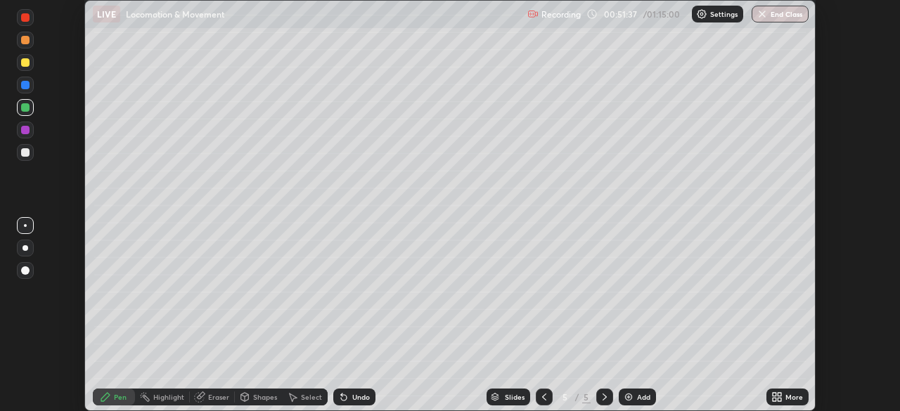
click at [777, 398] on icon at bounding box center [779, 400] width 4 height 4
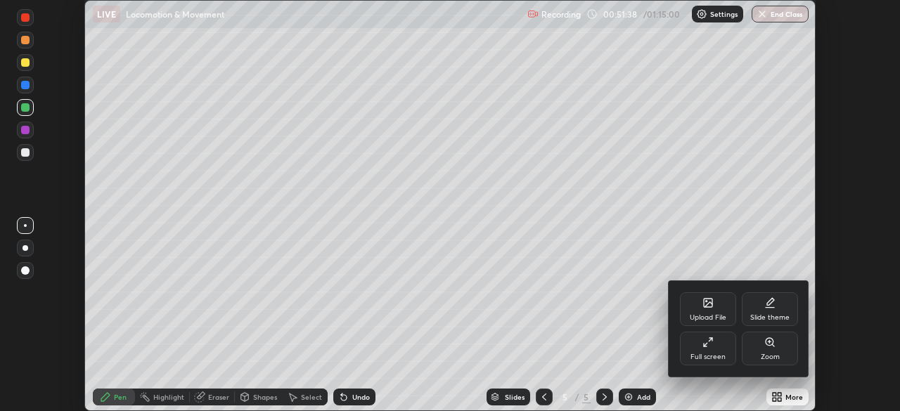
click at [708, 348] on div "Full screen" at bounding box center [708, 349] width 56 height 34
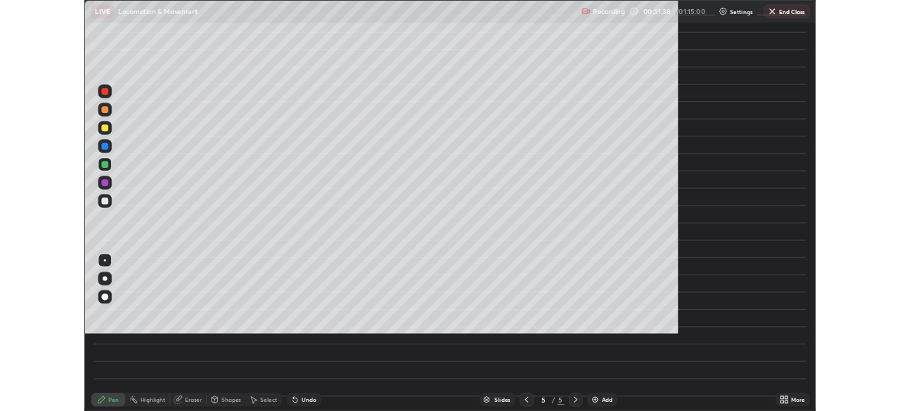
scroll to position [506, 900]
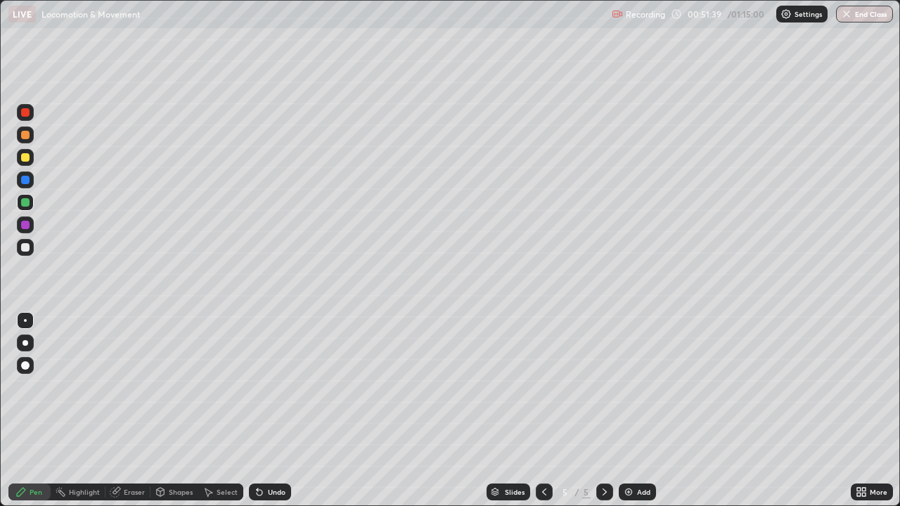
click at [27, 202] on div at bounding box center [25, 202] width 8 height 8
click at [29, 160] on div at bounding box center [25, 157] width 17 height 17
click at [27, 113] on div at bounding box center [25, 112] width 8 height 8
click at [22, 245] on div at bounding box center [25, 247] width 8 height 8
click at [28, 162] on div at bounding box center [25, 157] width 17 height 17
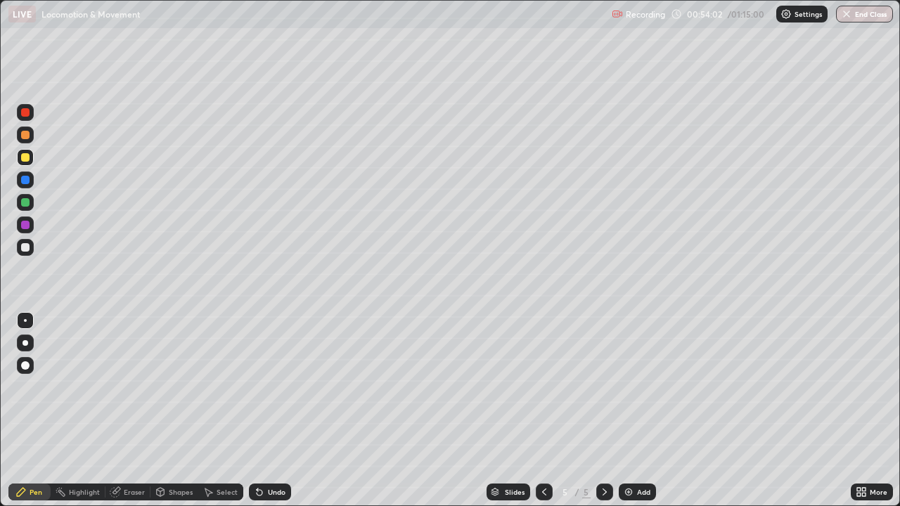
click at [860, 410] on icon at bounding box center [859, 495] width 4 height 4
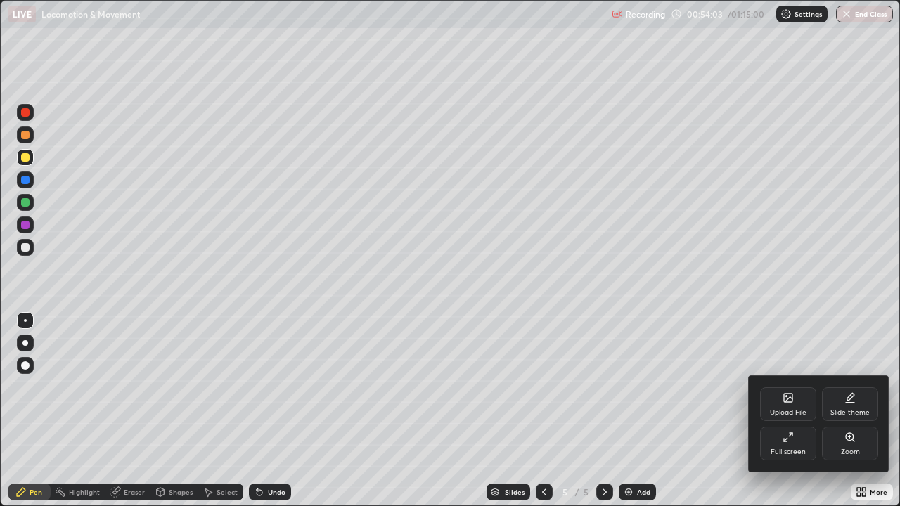
click at [681, 368] on div at bounding box center [450, 253] width 900 height 506
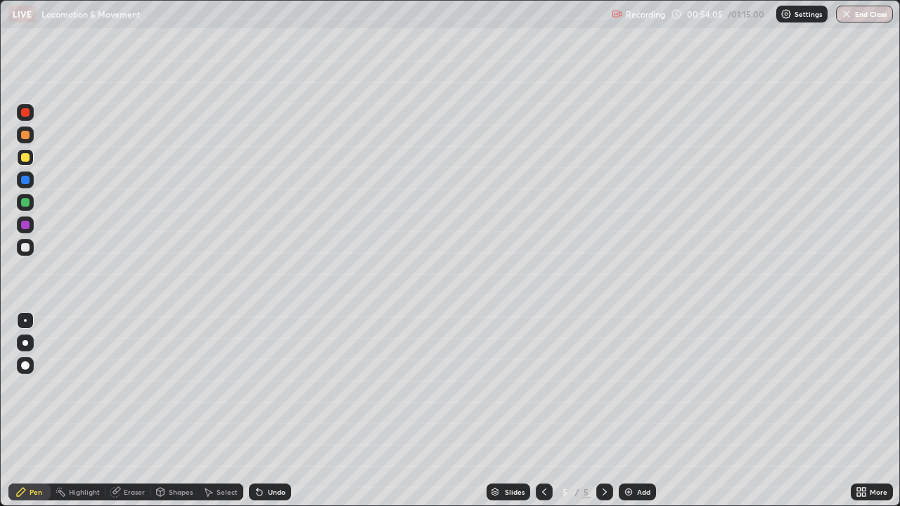
click at [33, 162] on div at bounding box center [25, 157] width 17 height 17
click at [25, 249] on div at bounding box center [25, 247] width 8 height 8
click at [26, 202] on div at bounding box center [25, 202] width 8 height 8
click at [860, 410] on icon at bounding box center [860, 491] width 11 height 11
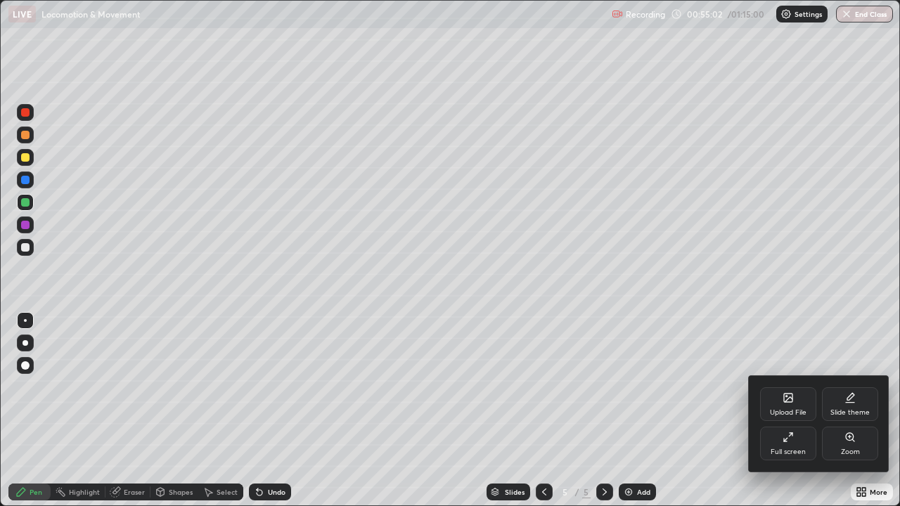
click at [796, 410] on div "Full screen" at bounding box center [788, 444] width 56 height 34
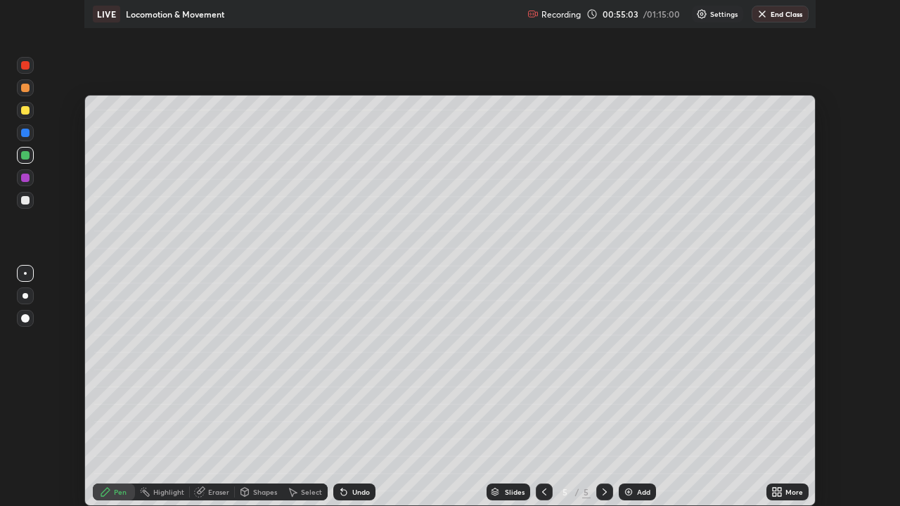
scroll to position [69867, 69379]
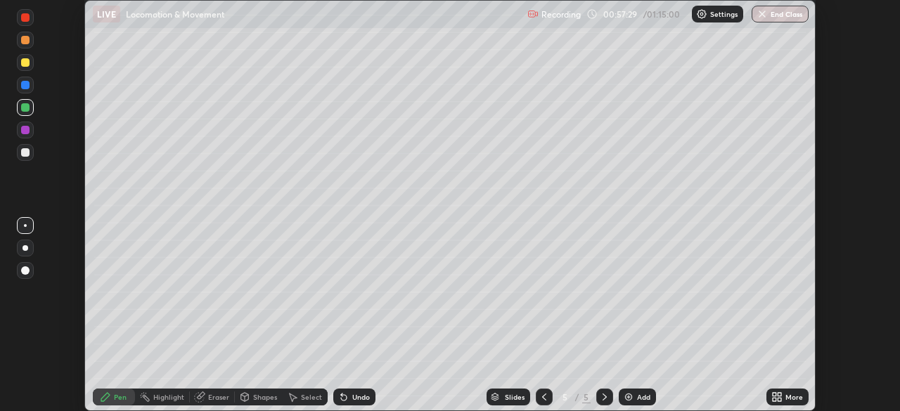
click at [777, 400] on icon at bounding box center [779, 400] width 4 height 4
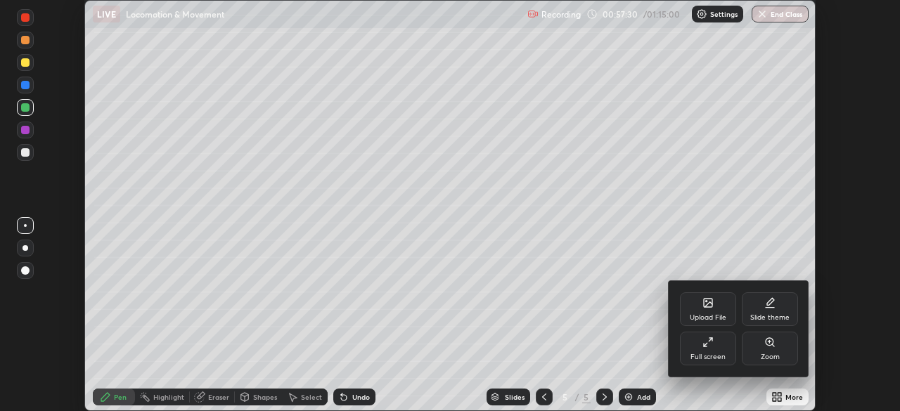
click at [710, 350] on div "Full screen" at bounding box center [708, 349] width 56 height 34
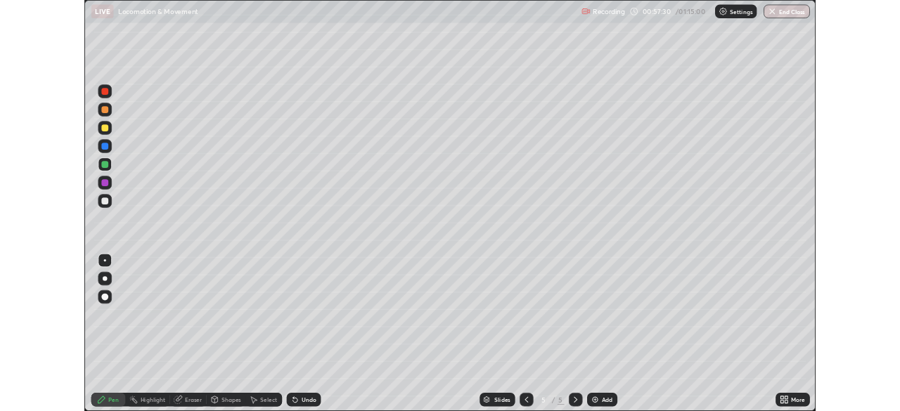
scroll to position [506, 900]
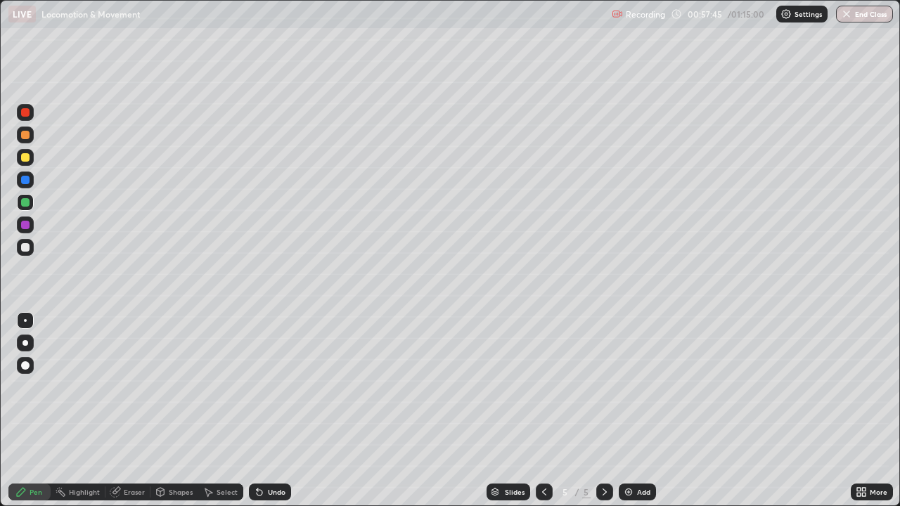
click at [26, 247] on div at bounding box center [25, 247] width 8 height 8
click at [863, 410] on icon at bounding box center [864, 495] width 4 height 4
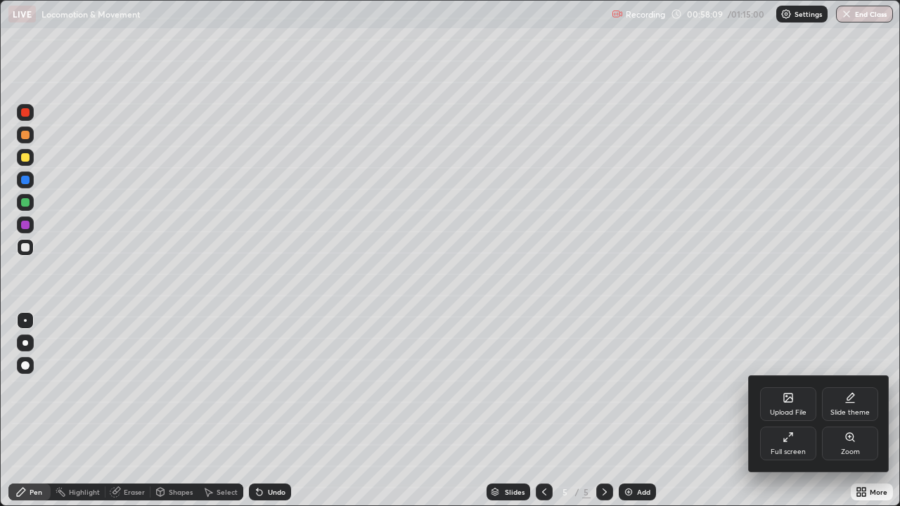
click at [797, 410] on div "Full screen" at bounding box center [787, 451] width 35 height 7
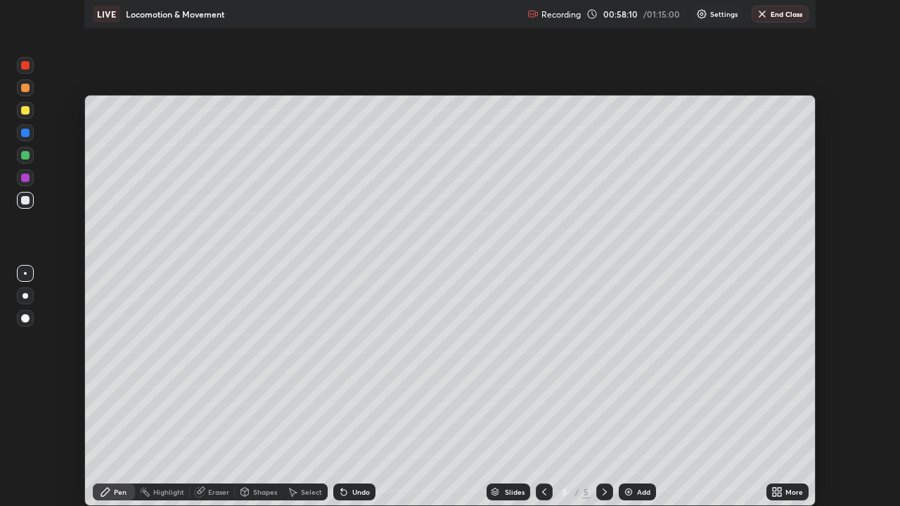
scroll to position [69867, 69379]
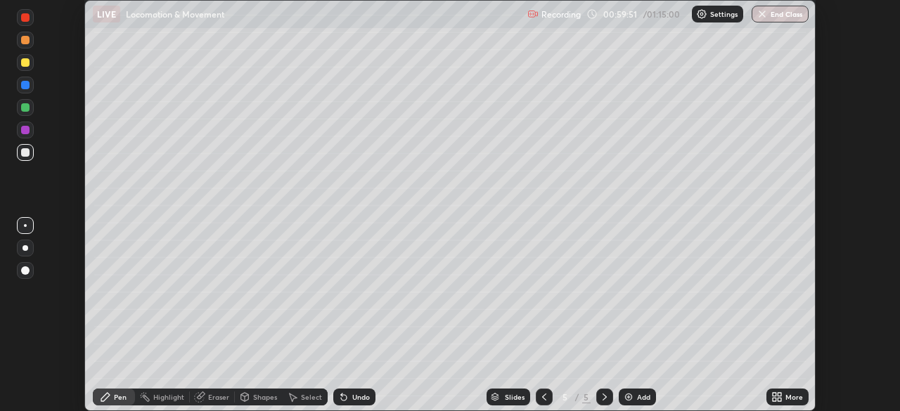
click at [778, 400] on icon at bounding box center [779, 400] width 4 height 4
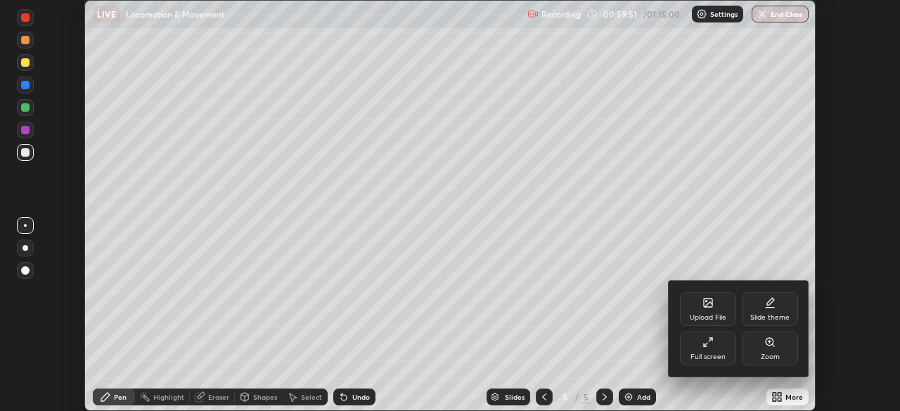
click at [710, 351] on div "Full screen" at bounding box center [708, 349] width 56 height 34
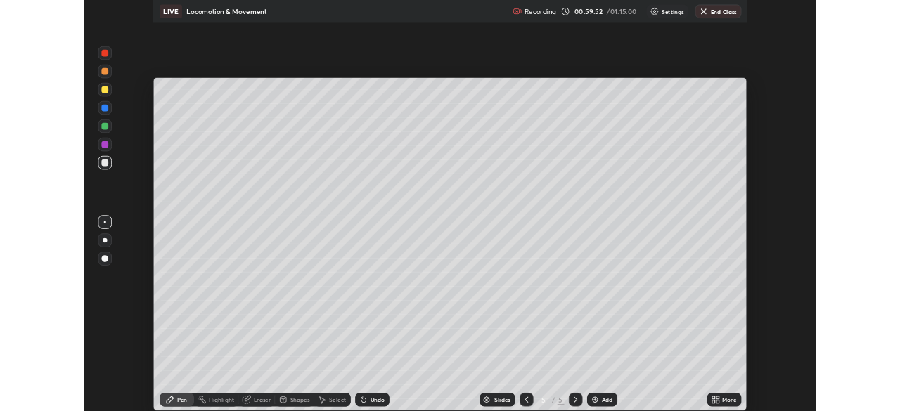
scroll to position [506, 900]
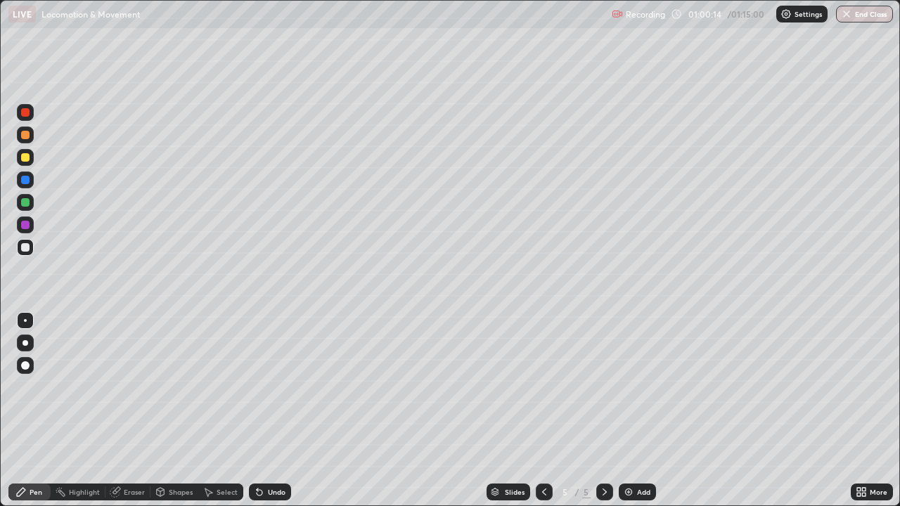
click at [27, 118] on div at bounding box center [25, 112] width 17 height 17
click at [550, 410] on div at bounding box center [544, 492] width 17 height 17
click at [603, 410] on icon at bounding box center [604, 491] width 11 height 11
click at [543, 410] on icon at bounding box center [544, 491] width 4 height 7
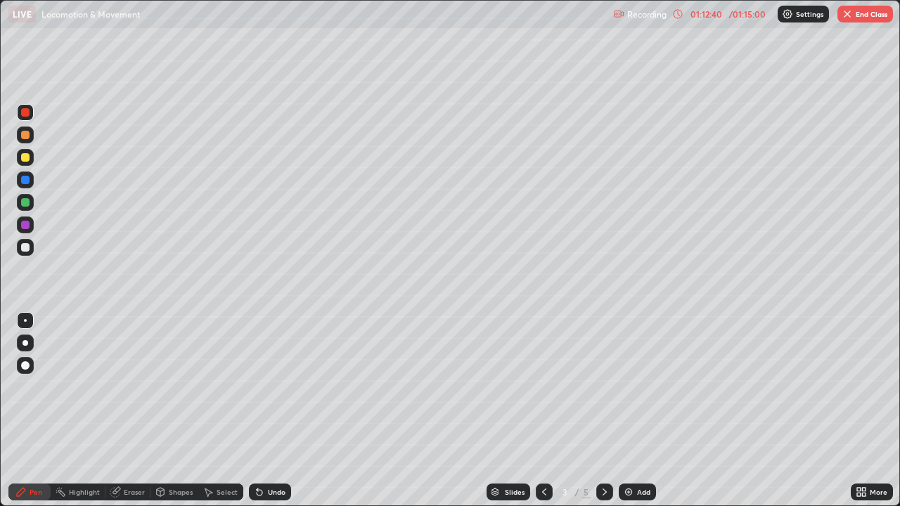
click at [604, 410] on icon at bounding box center [604, 491] width 11 height 11
click at [603, 410] on icon at bounding box center [604, 491] width 11 height 11
click at [22, 249] on div at bounding box center [25, 247] width 8 height 8
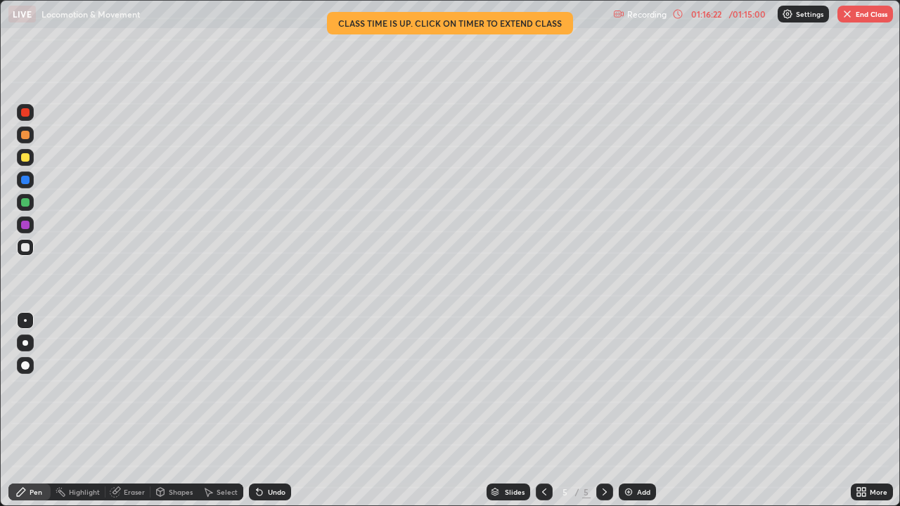
click at [869, 19] on button "End Class" at bounding box center [865, 14] width 56 height 17
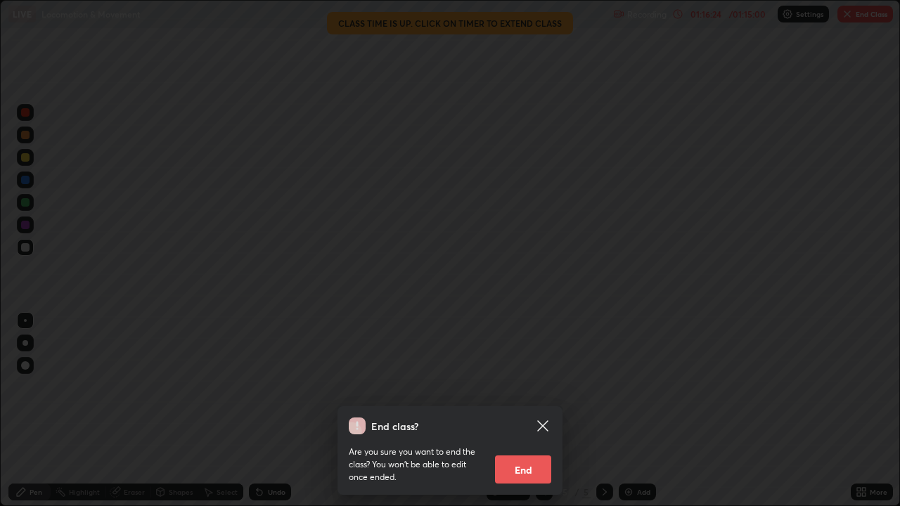
click at [542, 410] on button "End" at bounding box center [523, 469] width 56 height 28
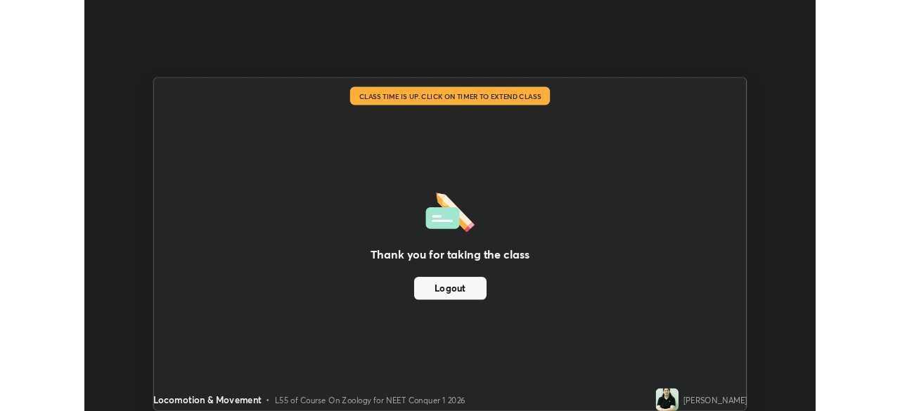
scroll to position [69867, 69379]
